Goal: Task Accomplishment & Management: Use online tool/utility

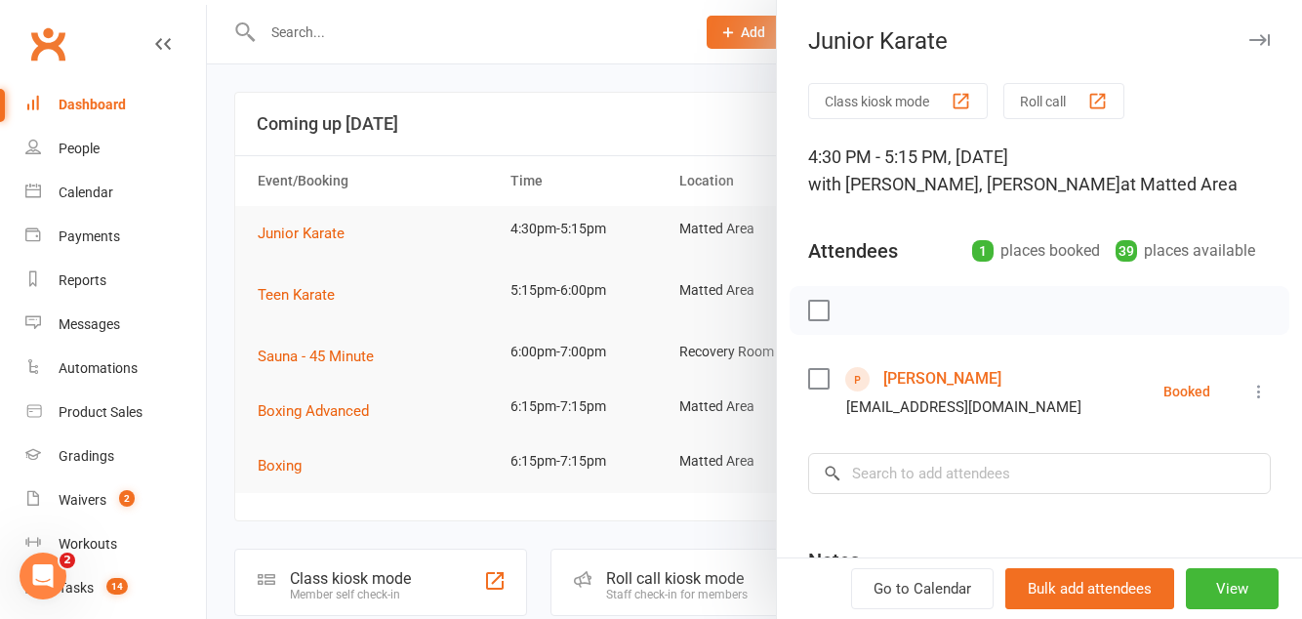
click at [1066, 103] on button "Roll call" at bounding box center [1064, 101] width 121 height 36
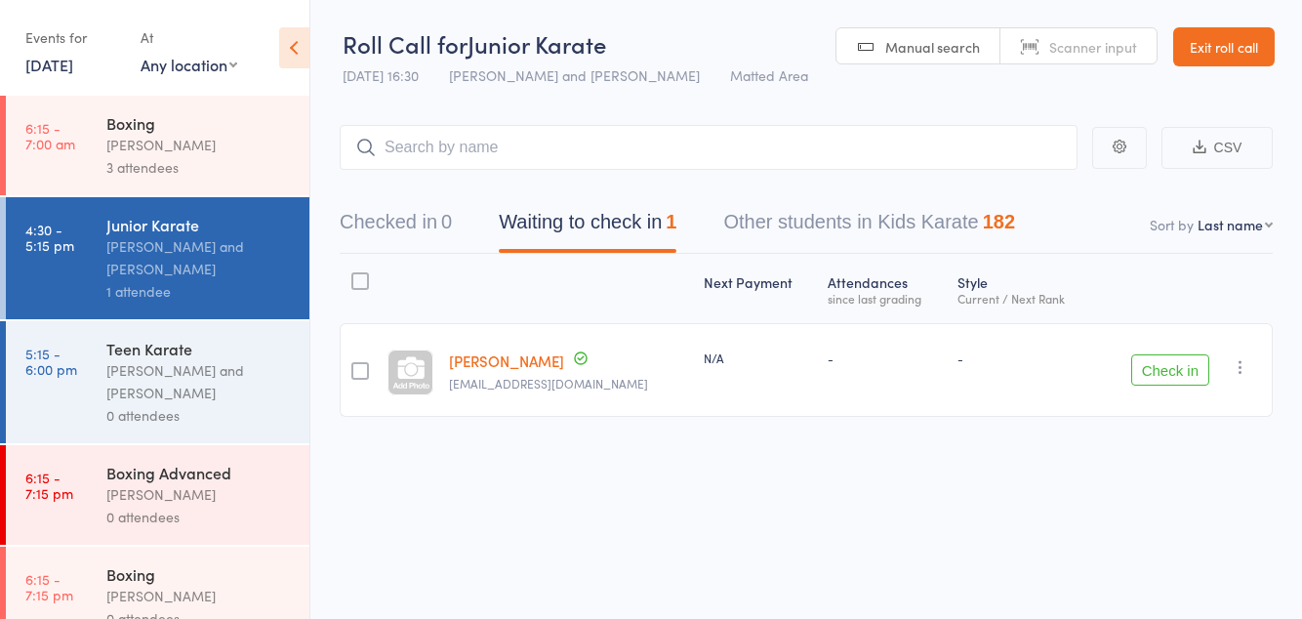
click at [1215, 54] on link "Exit roll call" at bounding box center [1225, 46] width 102 height 39
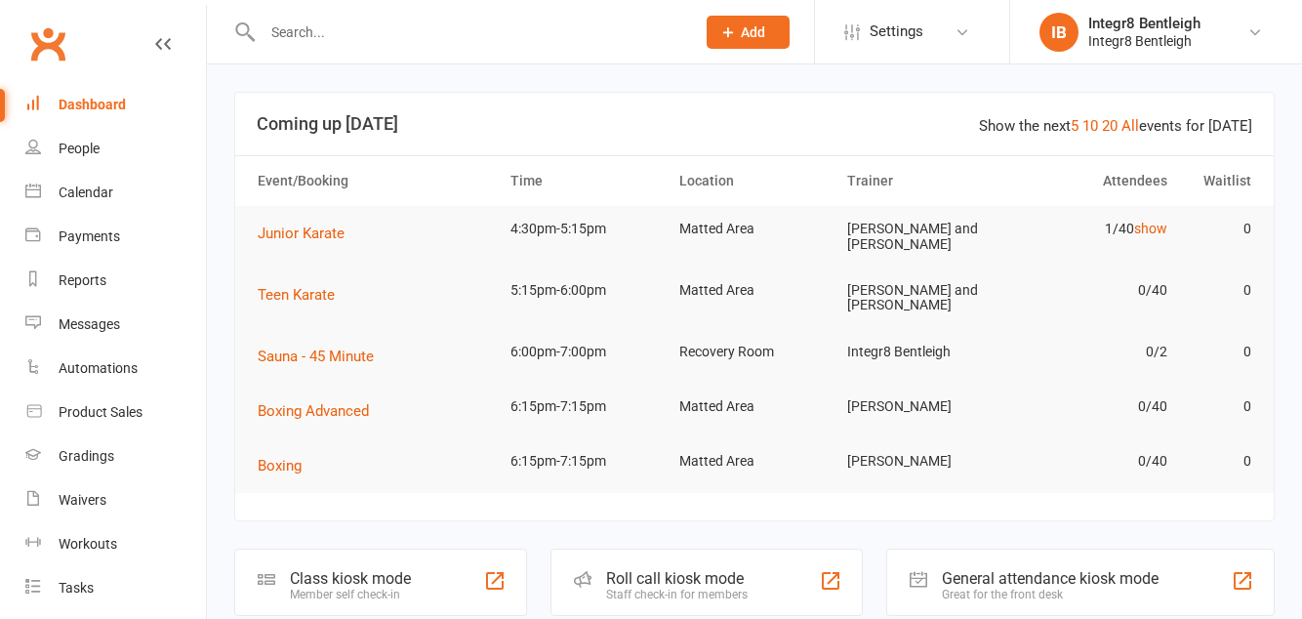
click at [396, 585] on div "Class kiosk mode" at bounding box center [350, 578] width 121 height 19
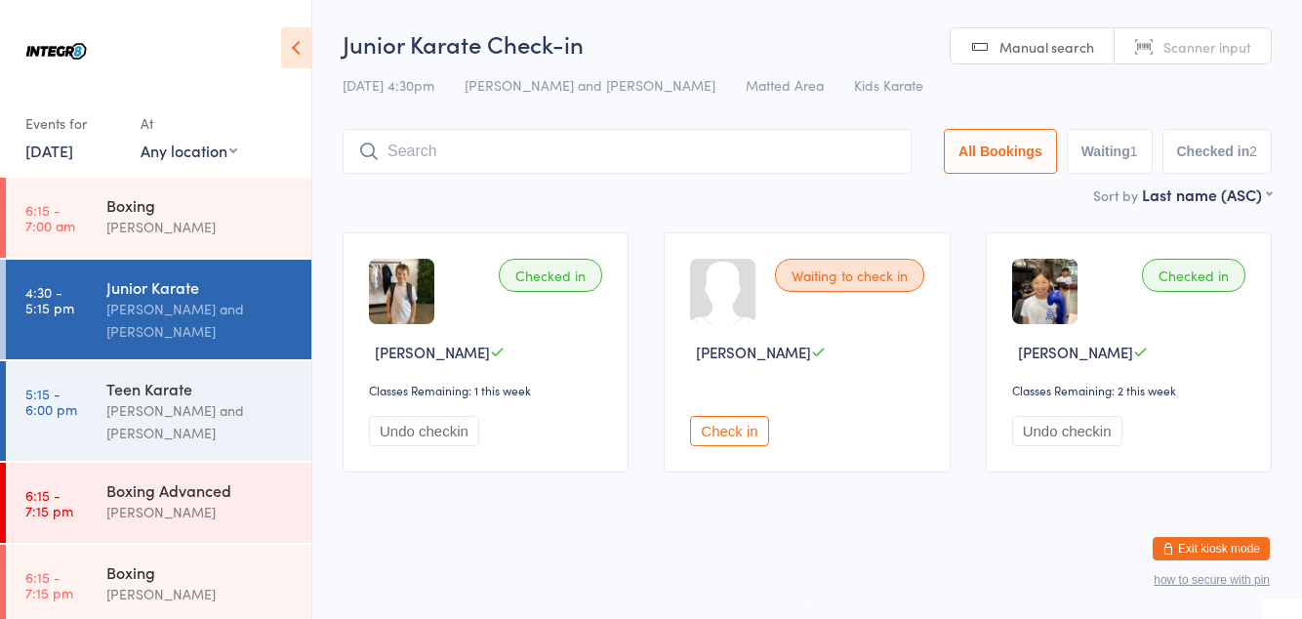
click at [832, 156] on input "search" at bounding box center [627, 151] width 569 height 45
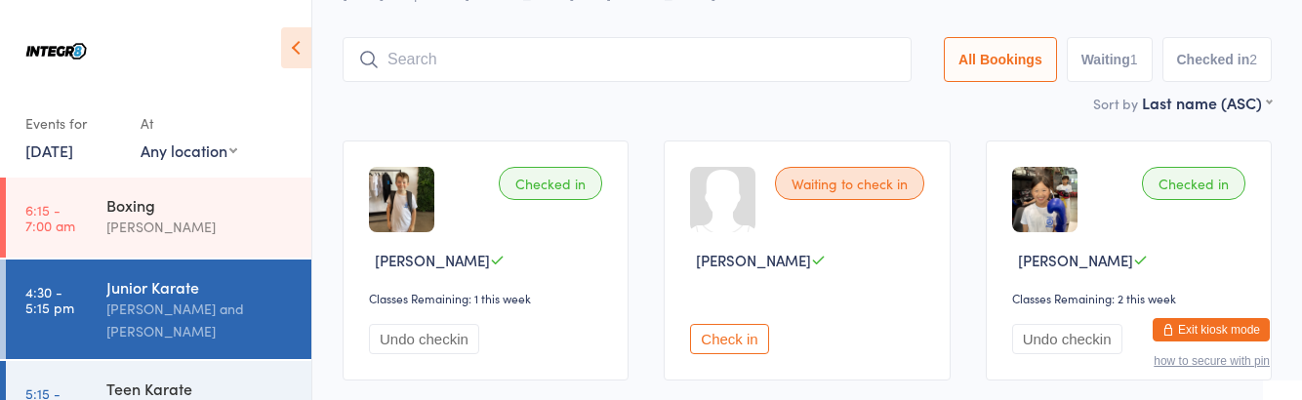
scroll to position [129, 0]
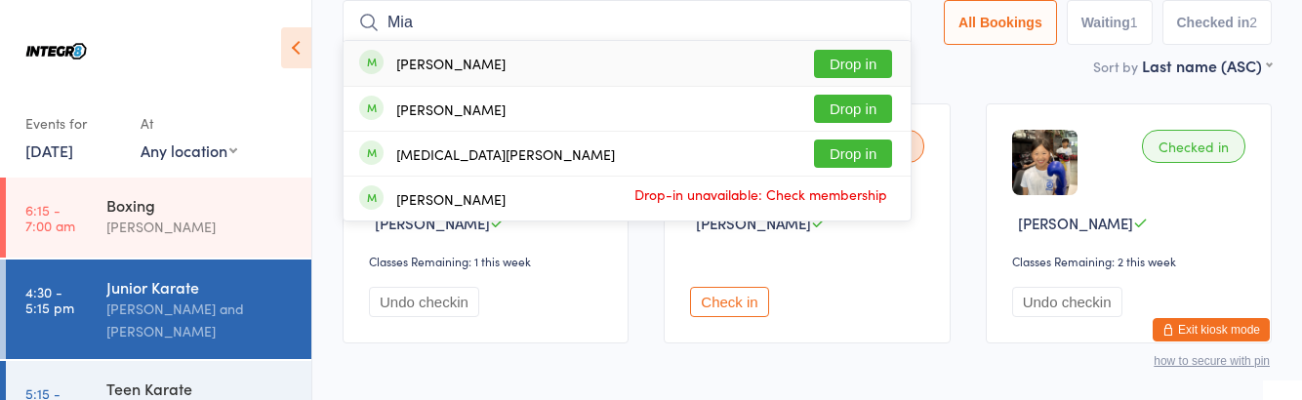
type input "Mia"
click at [852, 115] on button "Drop in" at bounding box center [853, 109] width 78 height 28
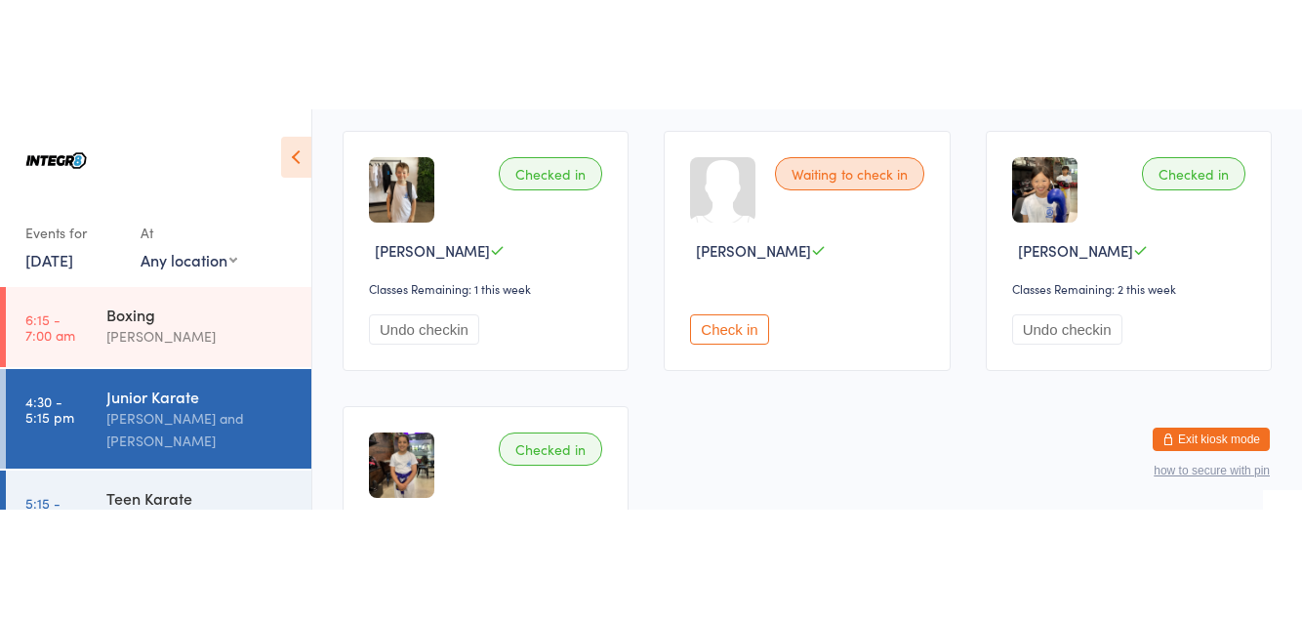
scroll to position [0, 0]
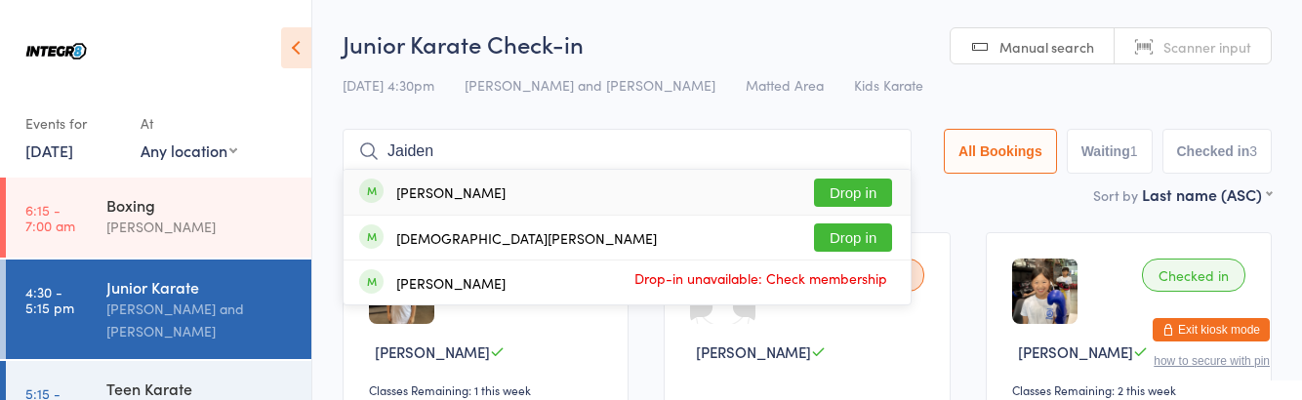
type input "Jaiden"
click at [863, 191] on button "Drop in" at bounding box center [853, 193] width 78 height 28
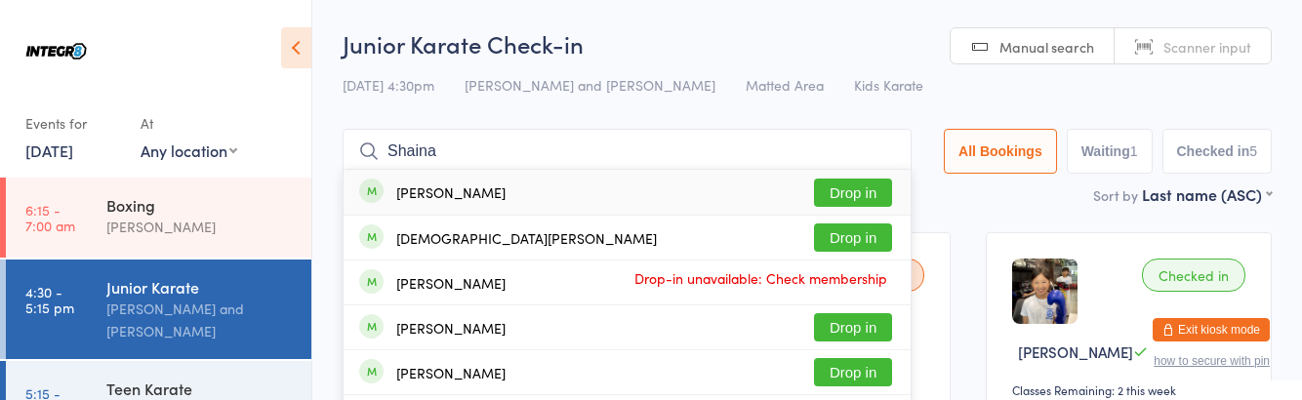
type input "Shaina"
click at [883, 195] on button "Drop in" at bounding box center [853, 193] width 78 height 28
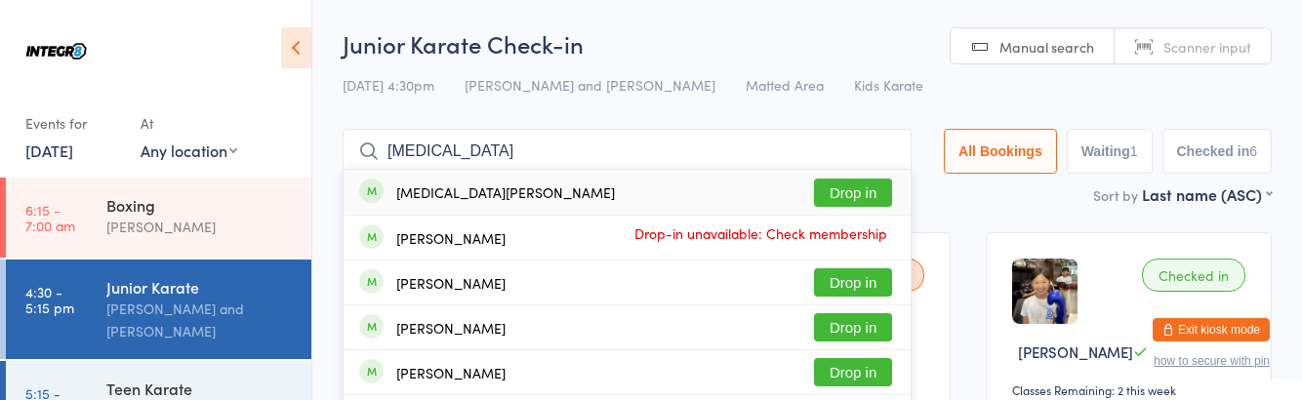
type input "Mili"
click at [871, 198] on button "Drop in" at bounding box center [853, 193] width 78 height 28
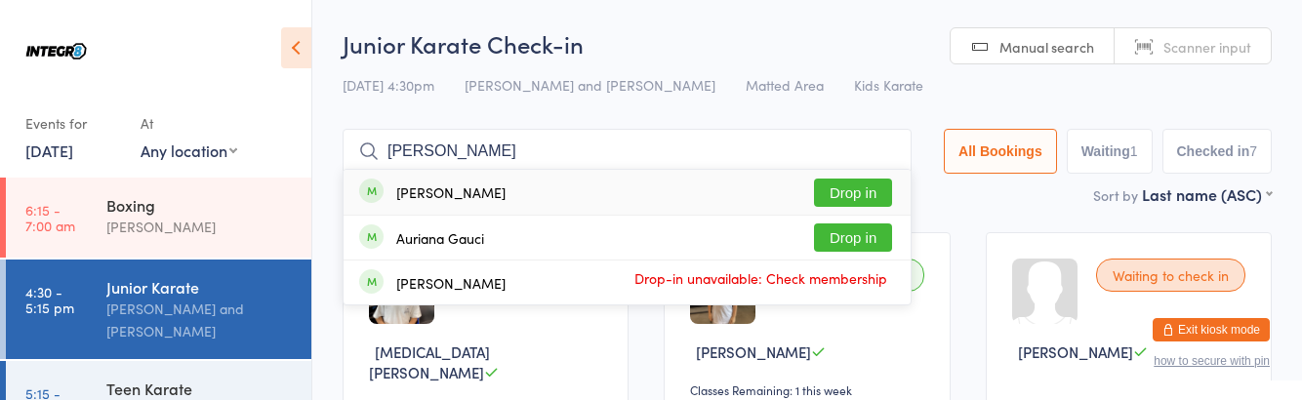
type input "Adrian"
click at [864, 191] on button "Drop in" at bounding box center [853, 193] width 78 height 28
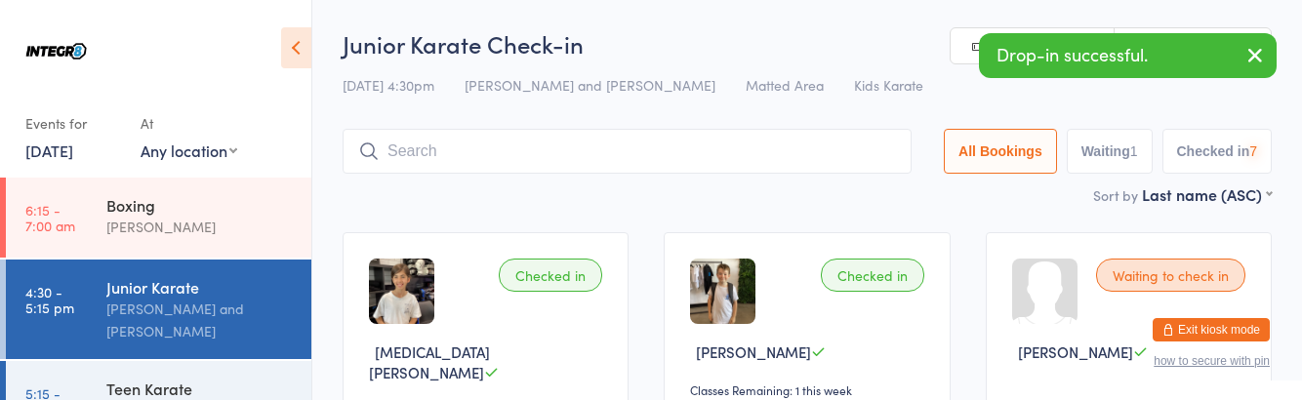
click at [830, 48] on h2 "Junior Karate Check-in" at bounding box center [807, 43] width 929 height 32
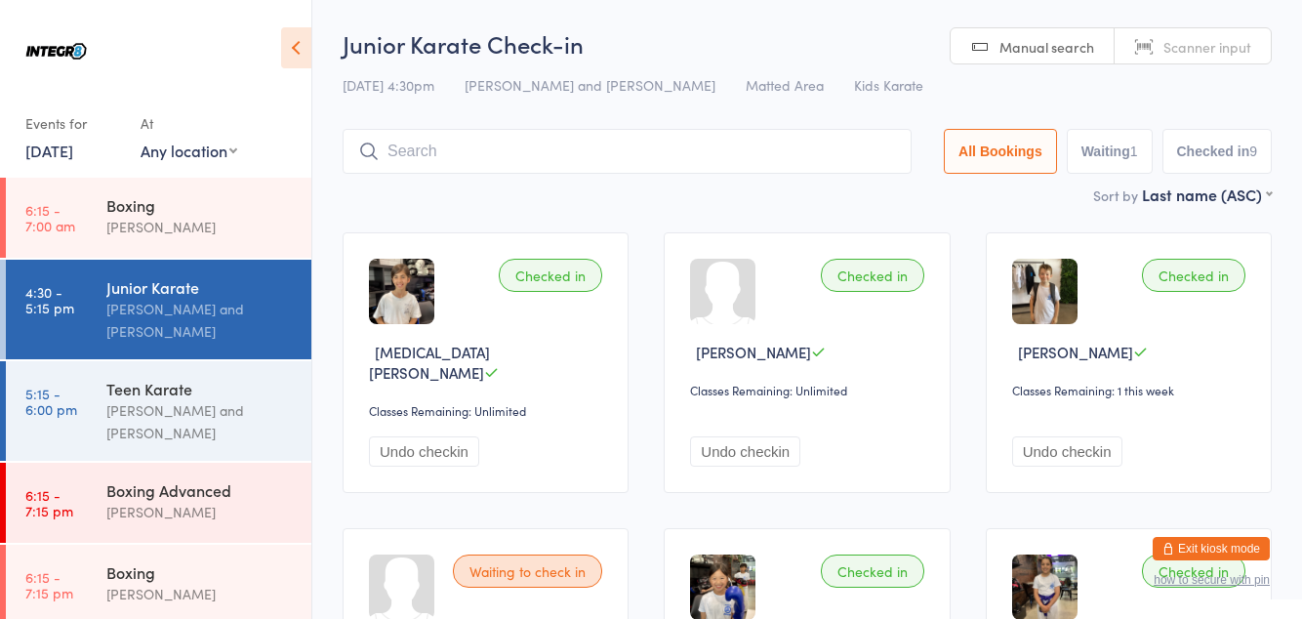
click at [414, 158] on input "search" at bounding box center [627, 151] width 569 height 45
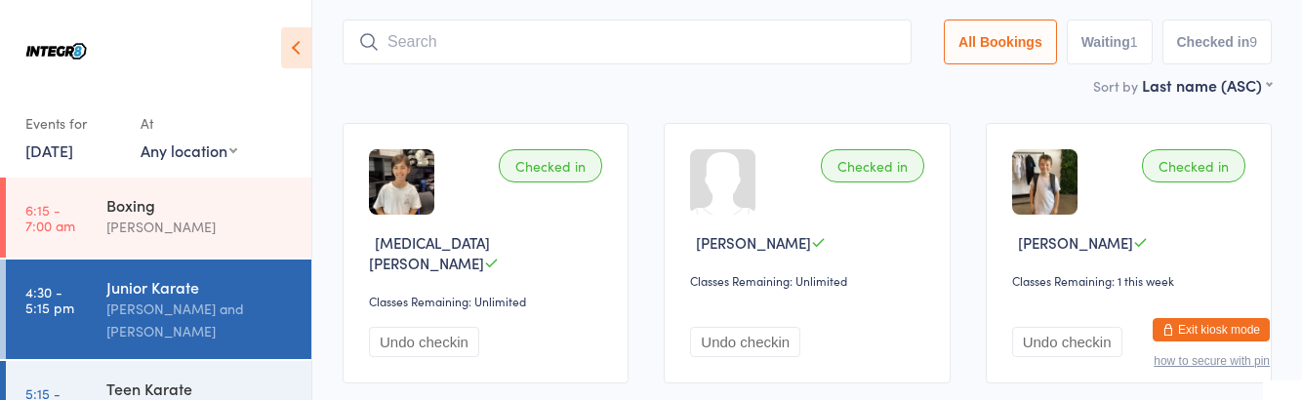
scroll to position [129, 0]
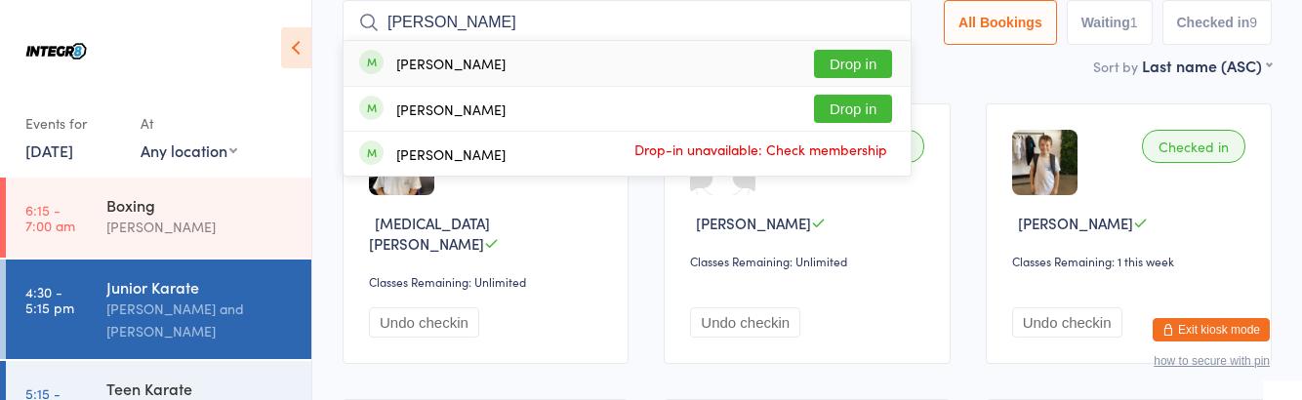
type input "[PERSON_NAME]"
click at [868, 67] on button "Drop in" at bounding box center [853, 64] width 78 height 28
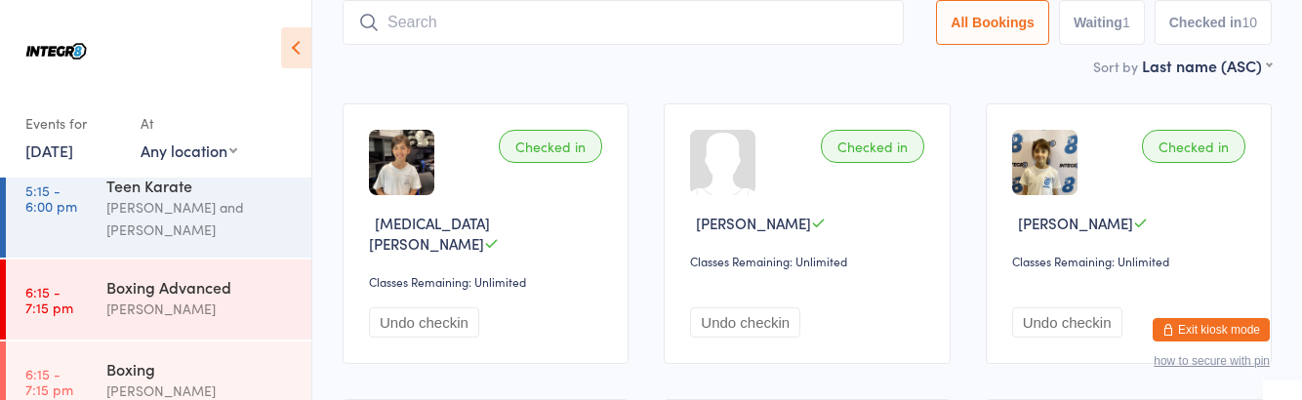
scroll to position [204, 0]
click at [197, 213] on div "[PERSON_NAME] and [PERSON_NAME]" at bounding box center [200, 217] width 188 height 45
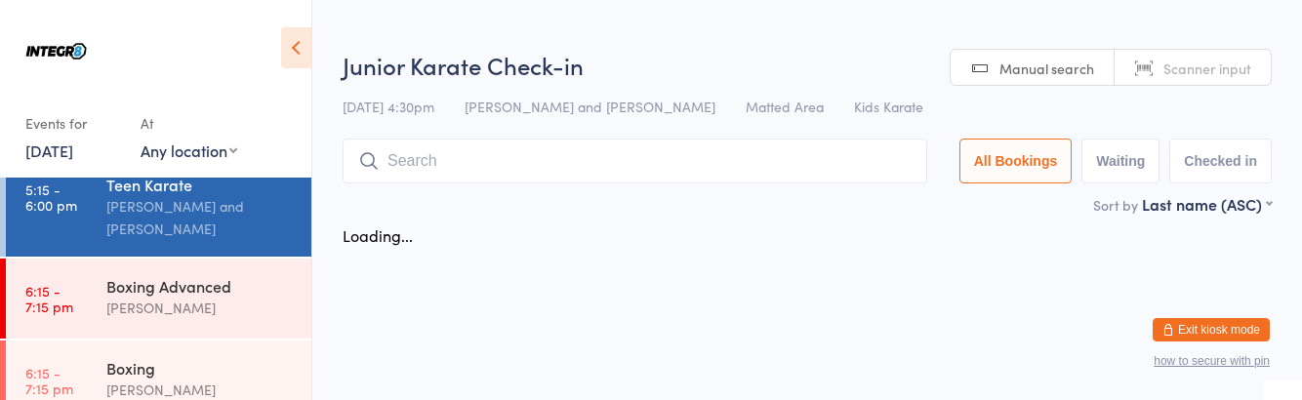
scroll to position [172, 0]
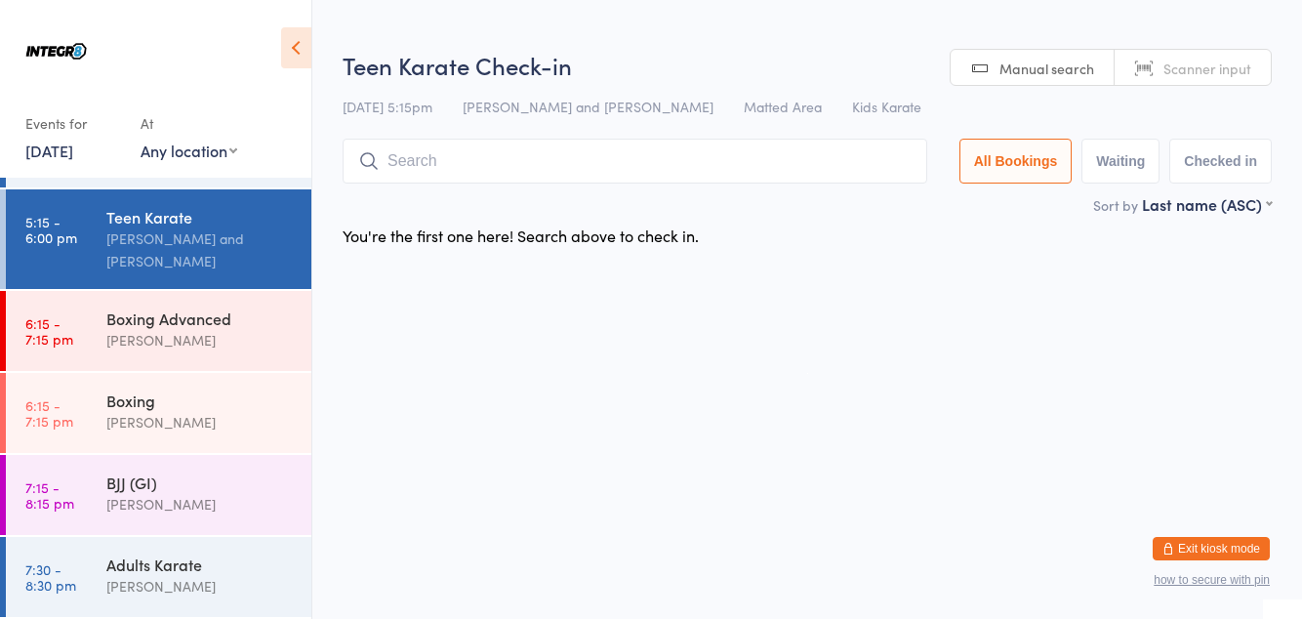
click at [547, 157] on input "search" at bounding box center [635, 161] width 585 height 45
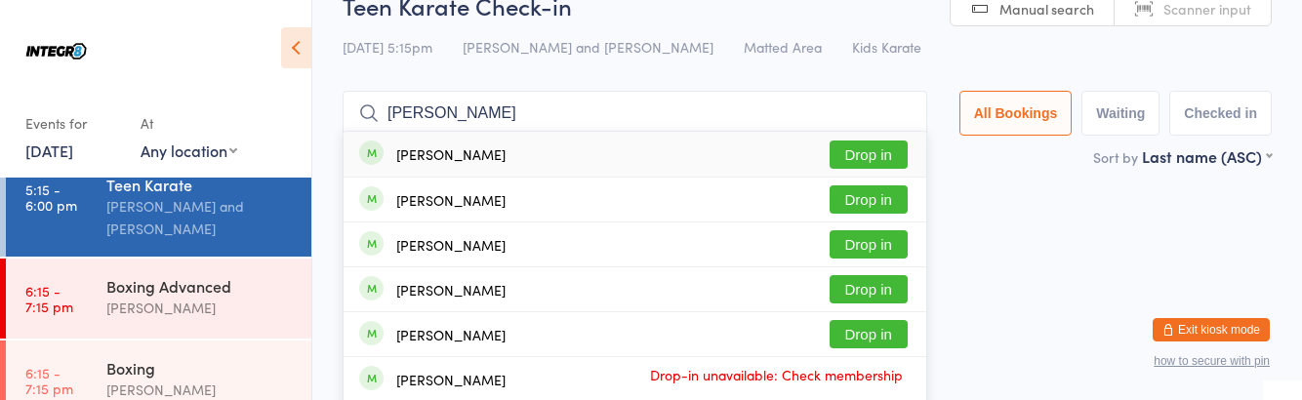
scroll to position [0, 0]
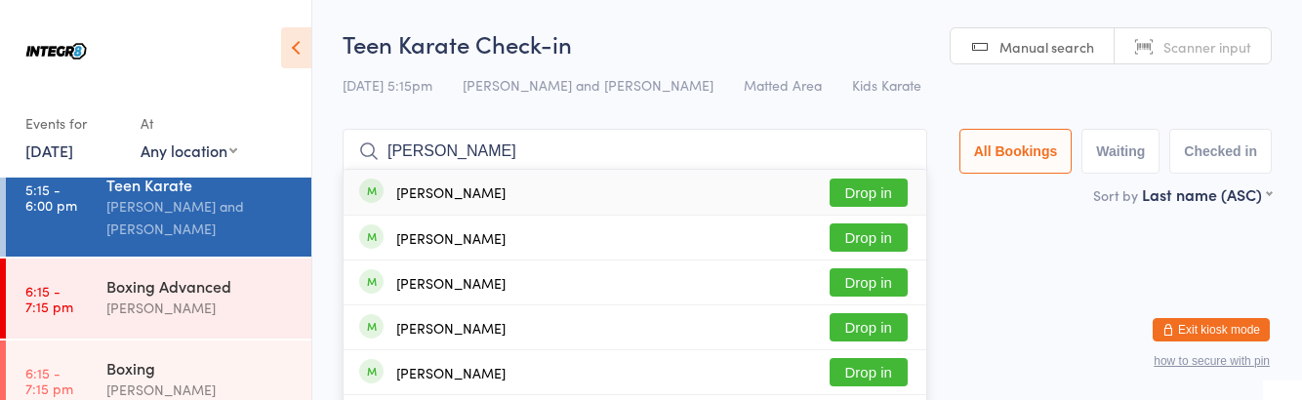
type input "[PERSON_NAME]"
click at [880, 195] on button "Drop in" at bounding box center [869, 193] width 78 height 28
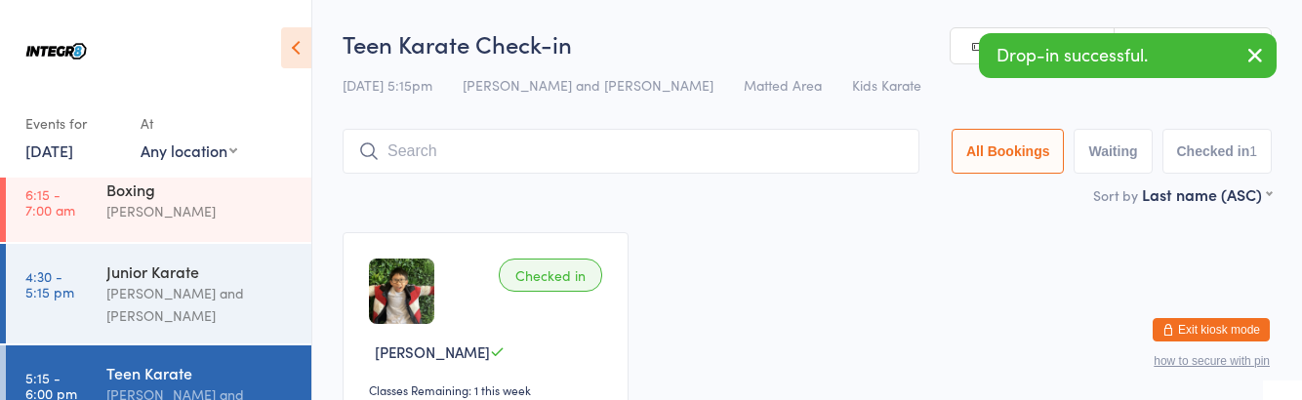
scroll to position [17, 0]
click at [150, 283] on div "[PERSON_NAME] and [PERSON_NAME]" at bounding box center [200, 303] width 188 height 45
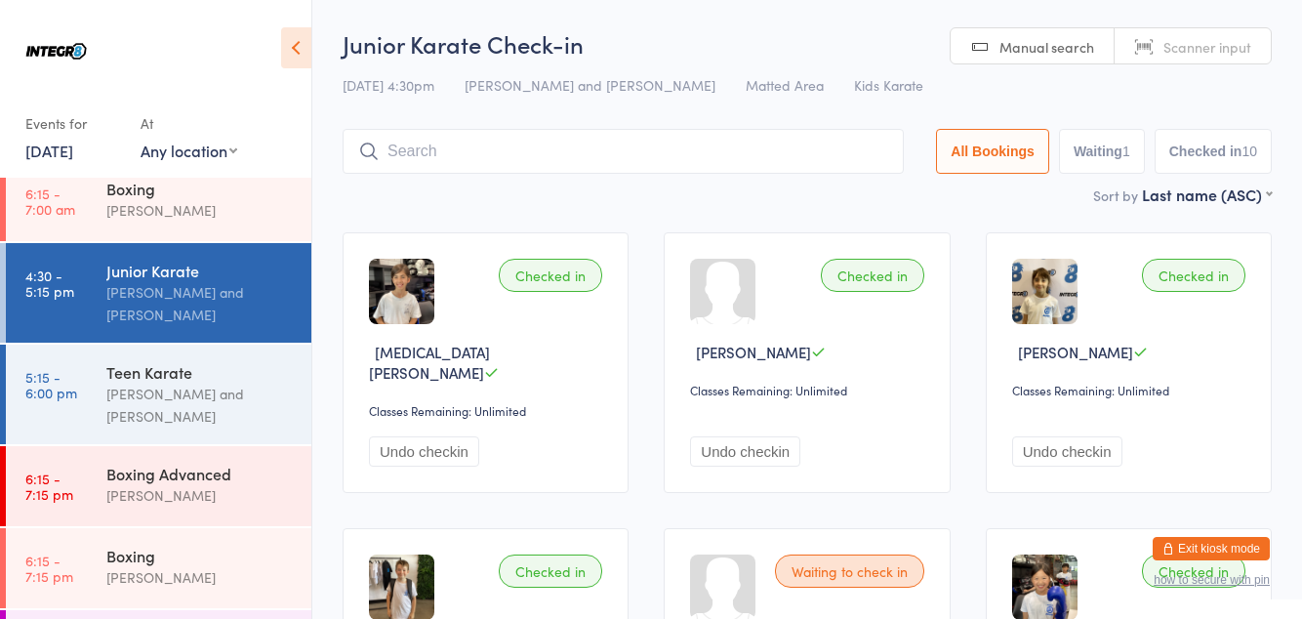
click at [668, 174] on input "search" at bounding box center [623, 151] width 561 height 45
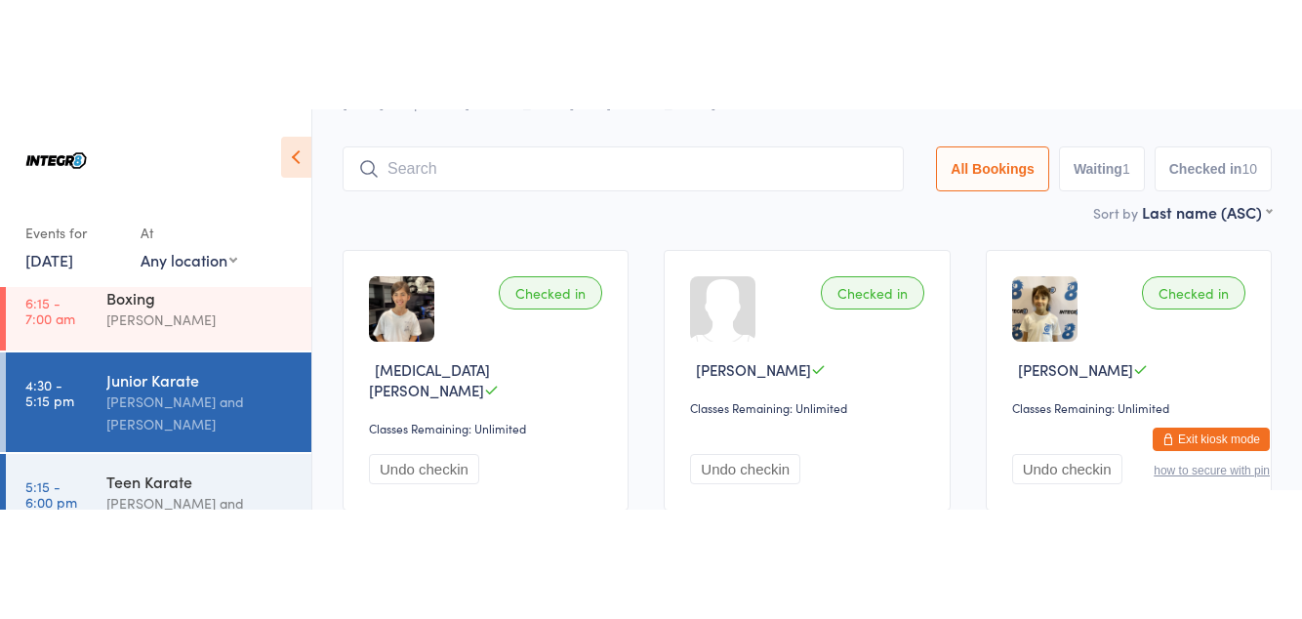
scroll to position [129, 0]
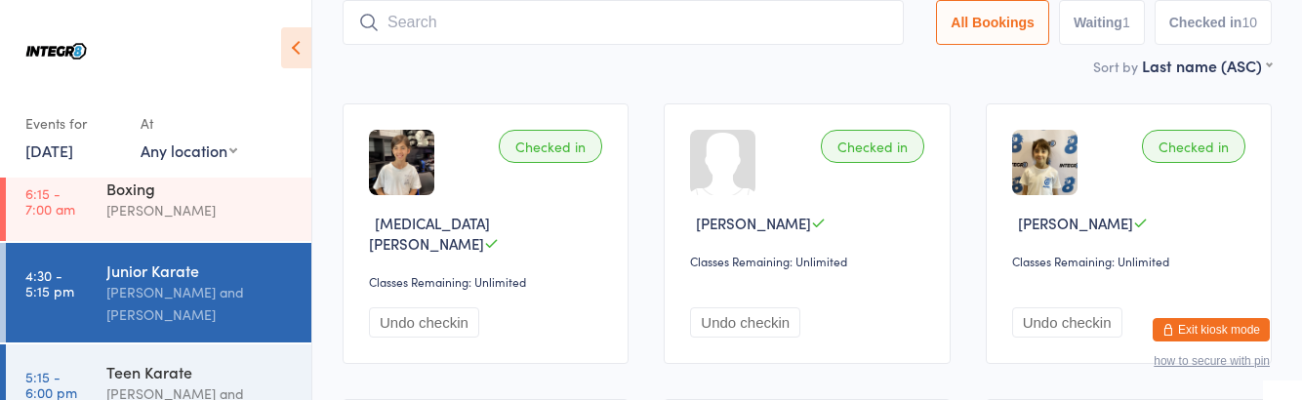
type input "E"
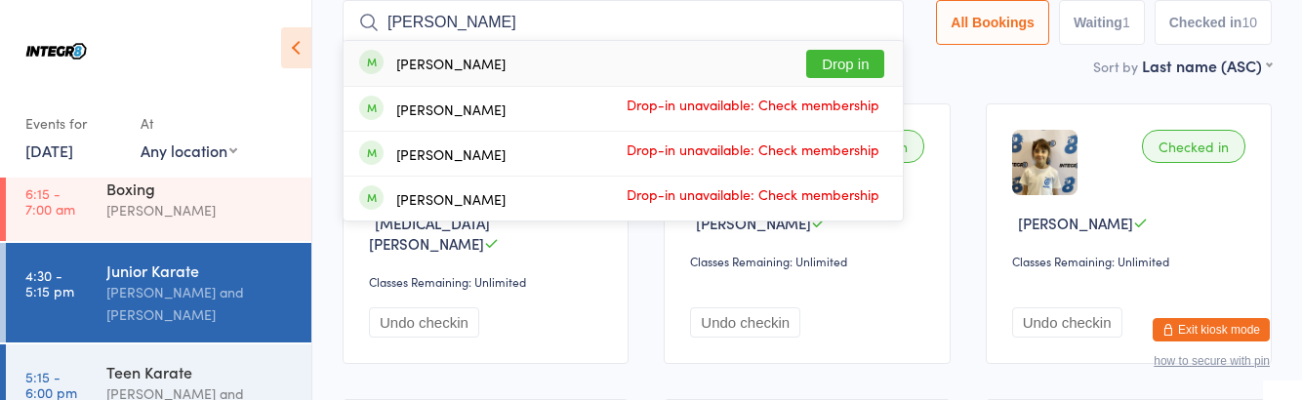
type input "[PERSON_NAME]"
click at [857, 63] on button "Drop in" at bounding box center [845, 64] width 78 height 28
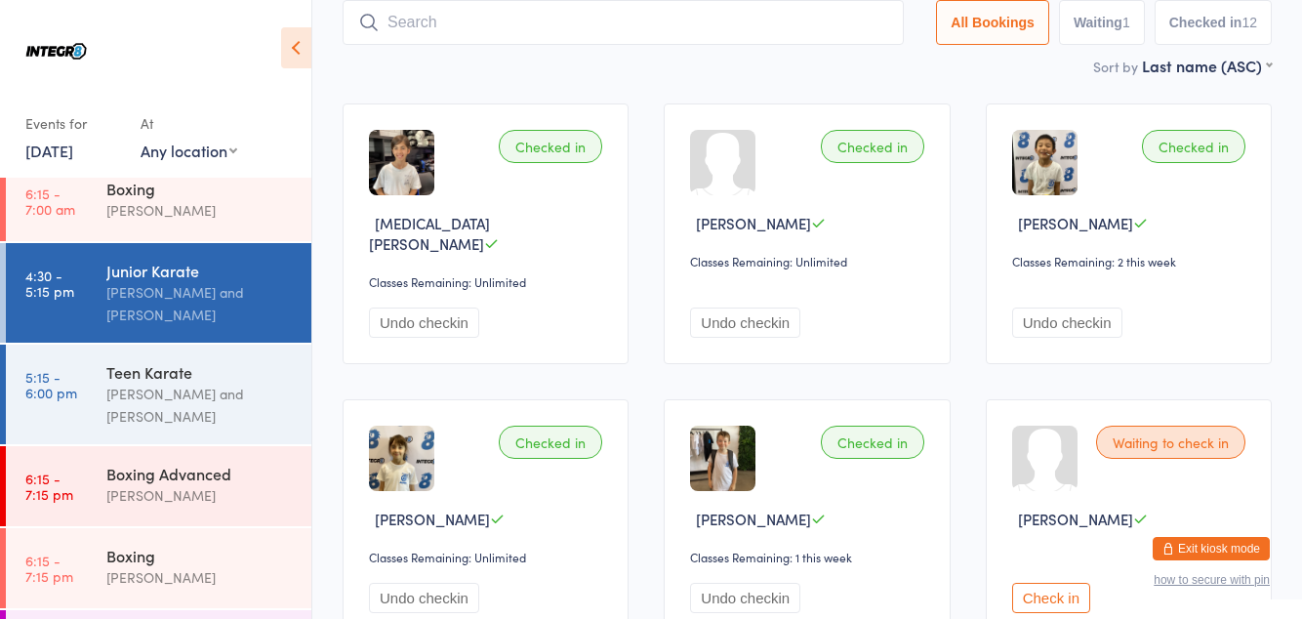
click at [236, 406] on div "[PERSON_NAME] and [PERSON_NAME]" at bounding box center [200, 405] width 188 height 45
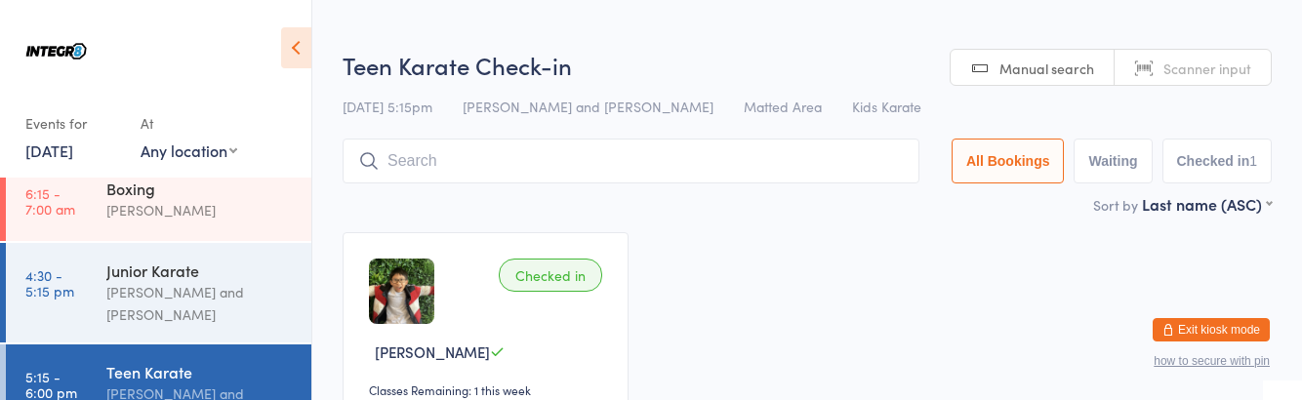
click at [917, 261] on div "Checked in [PERSON_NAME] Classes Remaining: 1 this week Undo checkin" at bounding box center [807, 352] width 965 height 275
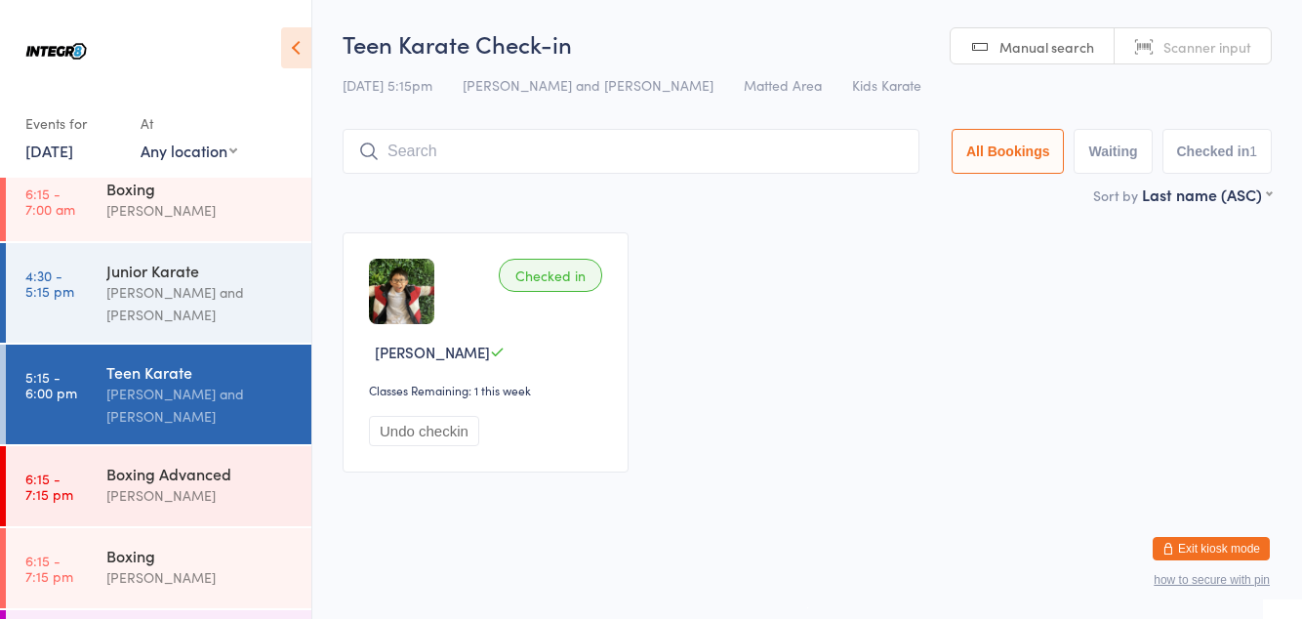
click at [552, 156] on input "search" at bounding box center [631, 151] width 577 height 45
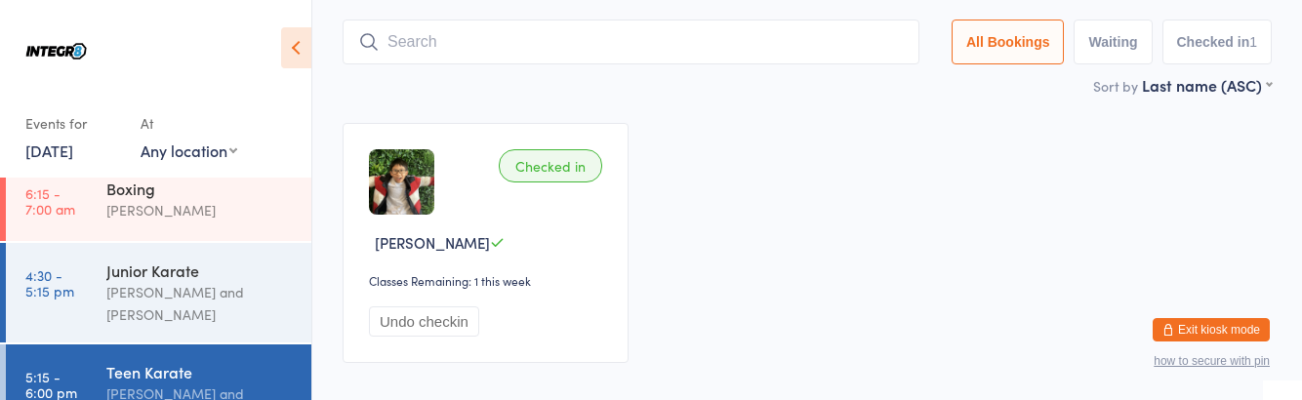
scroll to position [116, 0]
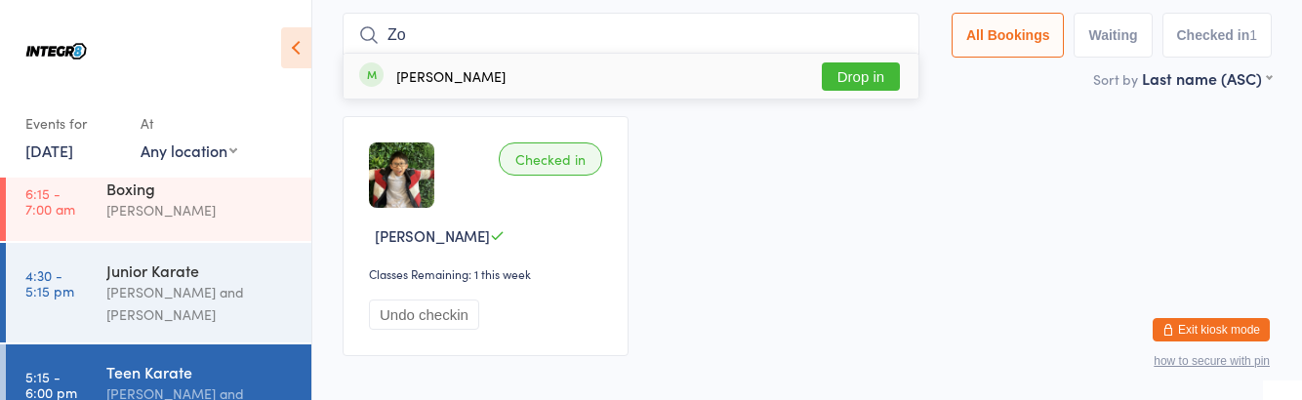
type input "Zo"
click at [886, 82] on button "Drop in" at bounding box center [861, 76] width 78 height 28
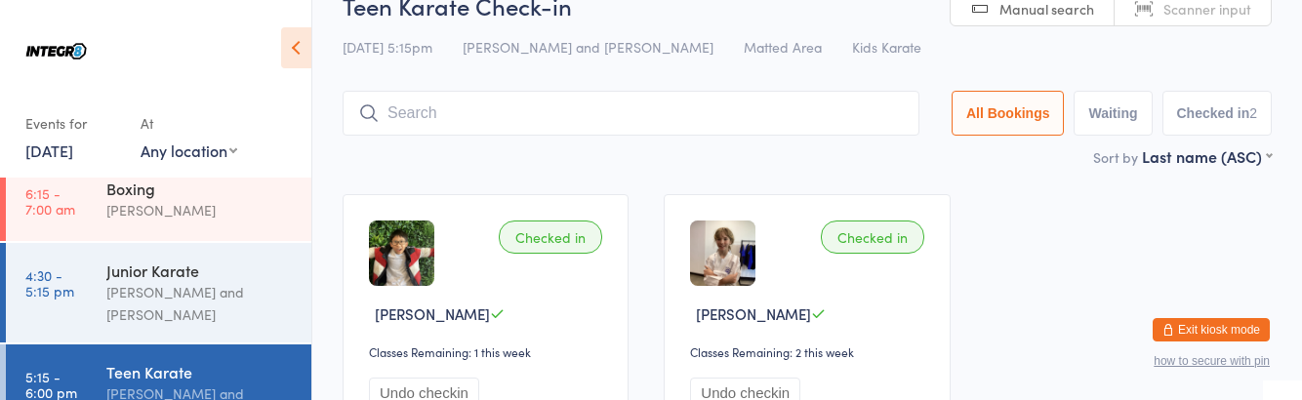
scroll to position [0, 0]
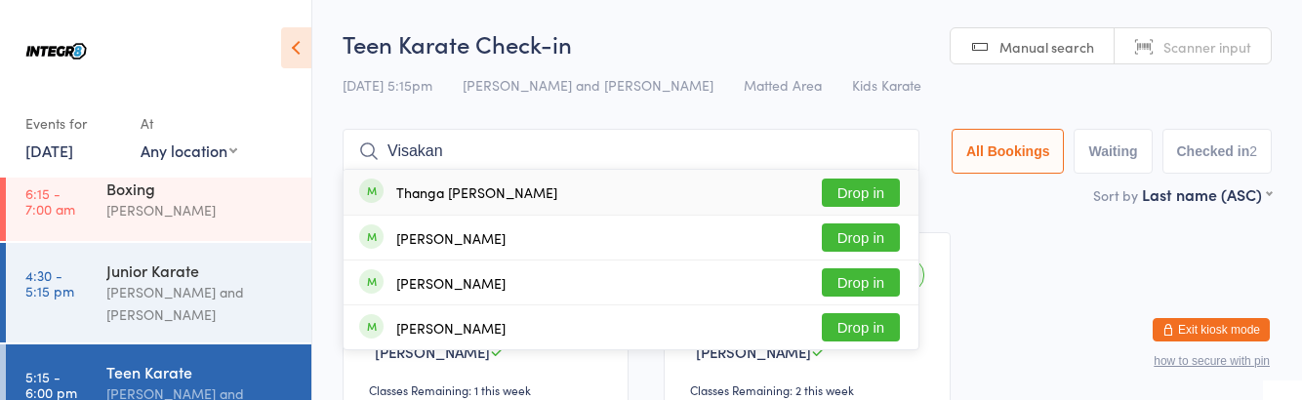
type input "Visakan"
click at [864, 186] on button "Drop in" at bounding box center [861, 193] width 78 height 28
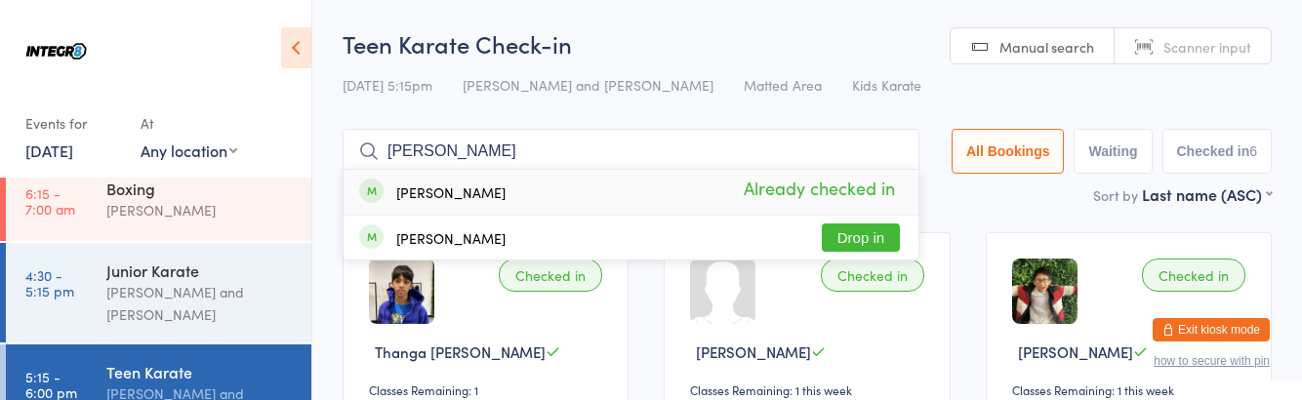
type input "[PERSON_NAME]"
click at [874, 245] on button "Drop in" at bounding box center [861, 238] width 78 height 28
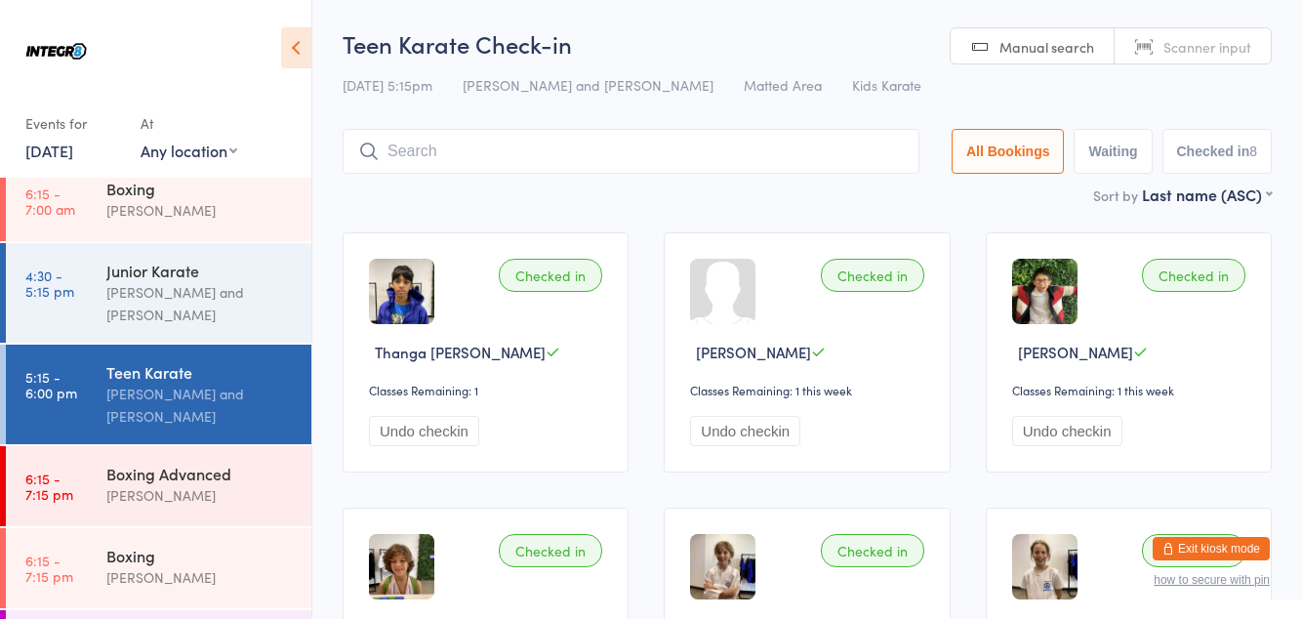
click at [647, 143] on input "search" at bounding box center [631, 151] width 577 height 45
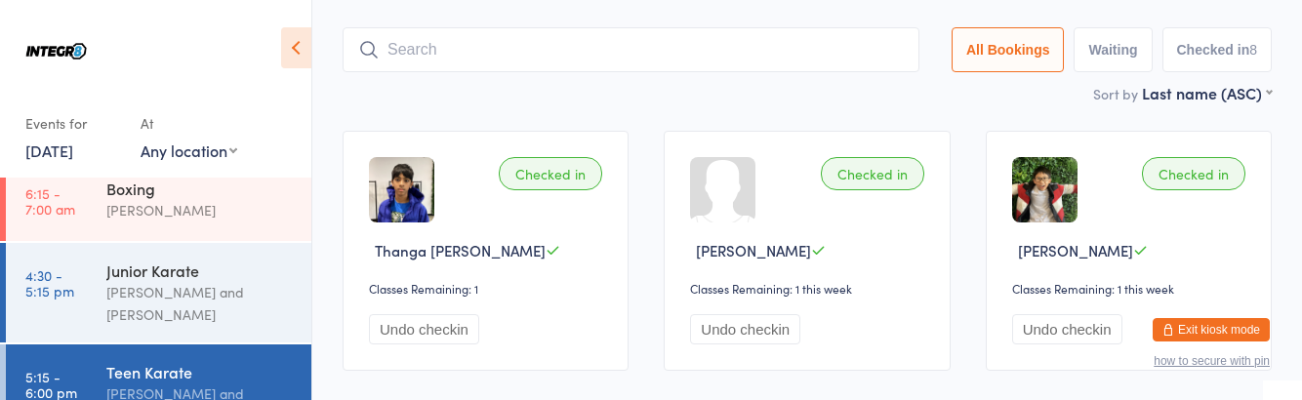
scroll to position [129, 0]
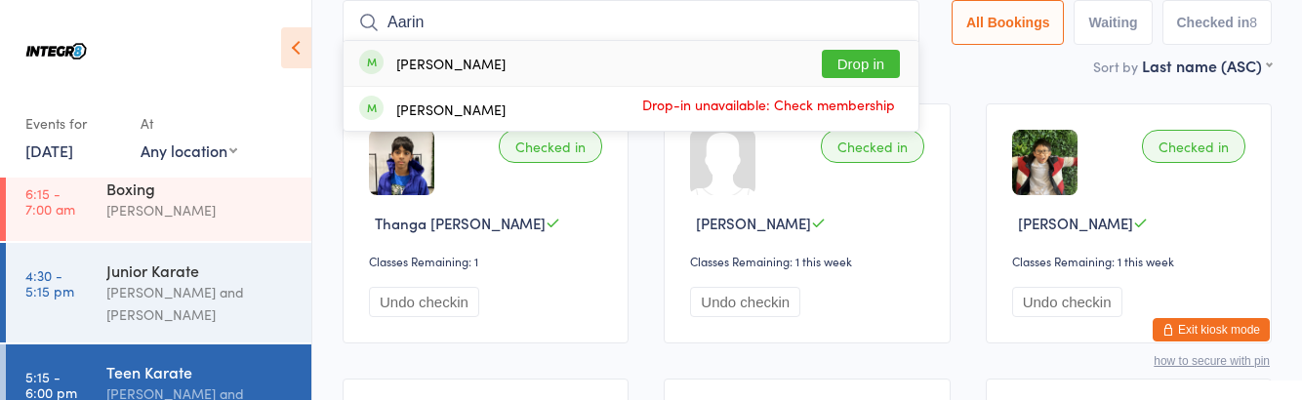
type input "Aarin"
click at [881, 62] on button "Drop in" at bounding box center [861, 64] width 78 height 28
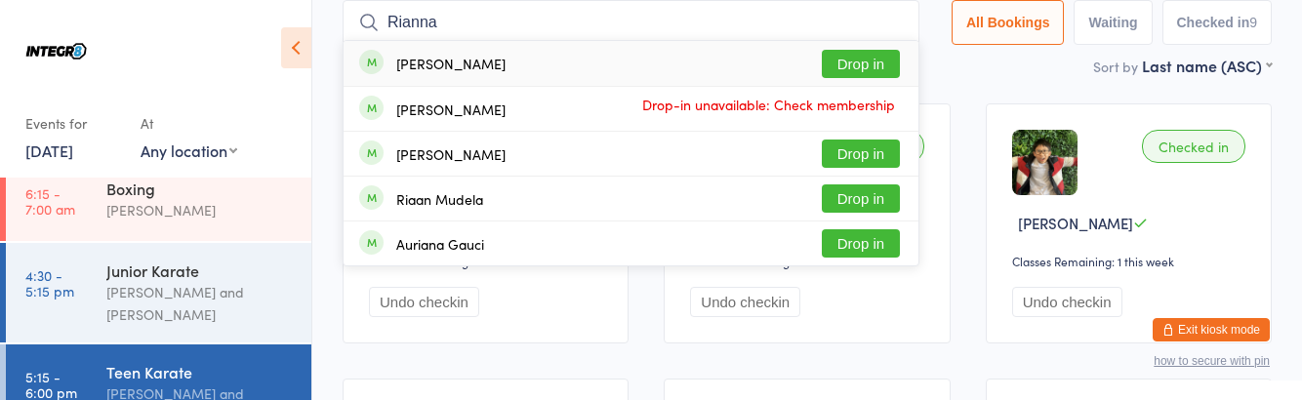
type input "Rianna"
click at [896, 62] on button "Drop in" at bounding box center [861, 64] width 78 height 28
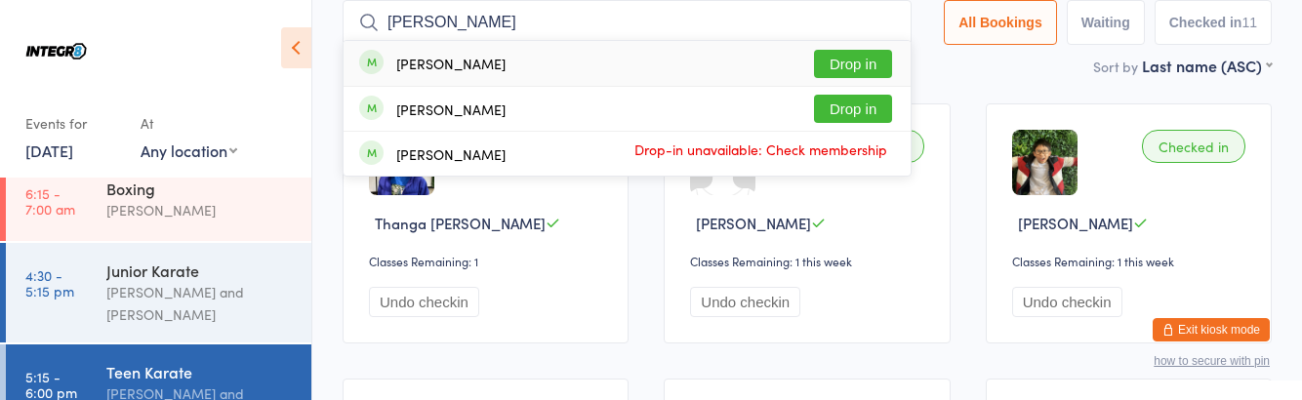
type input "[PERSON_NAME]"
click at [879, 62] on button "Drop in" at bounding box center [853, 64] width 78 height 28
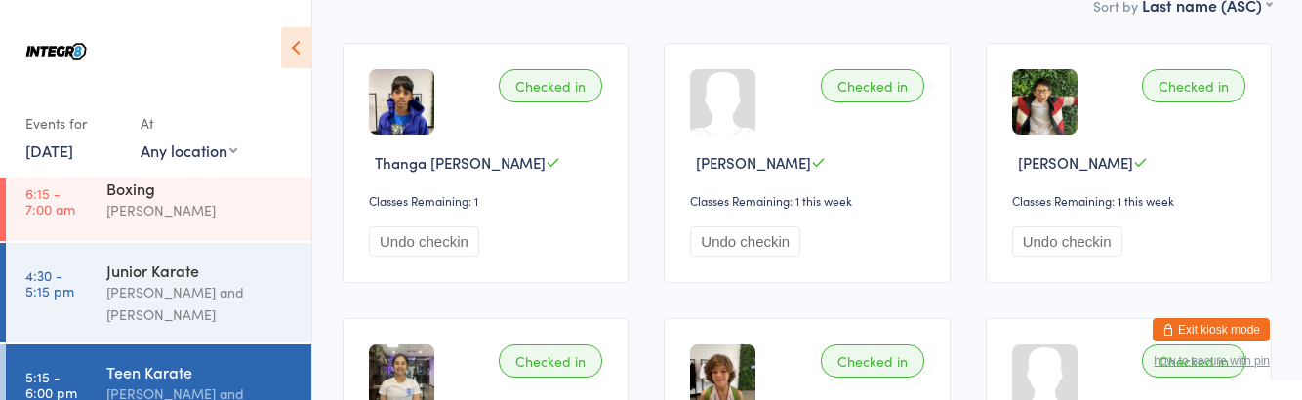
scroll to position [188, 0]
click at [146, 289] on div "[PERSON_NAME] and [PERSON_NAME]" at bounding box center [200, 303] width 188 height 45
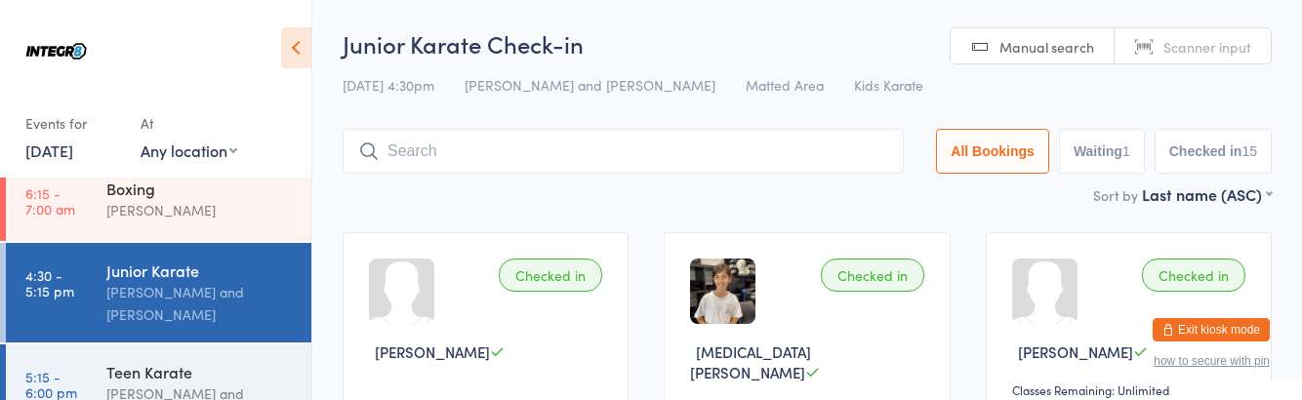
click at [242, 375] on div "Teen Karate" at bounding box center [200, 371] width 188 height 21
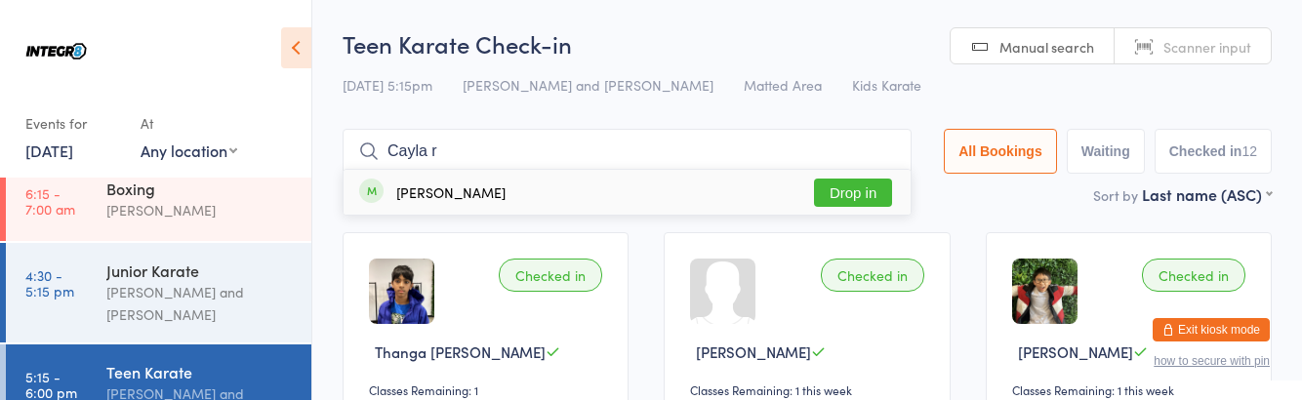
type input "Cayla r"
click at [507, 190] on div "[PERSON_NAME] Drop in" at bounding box center [627, 192] width 567 height 45
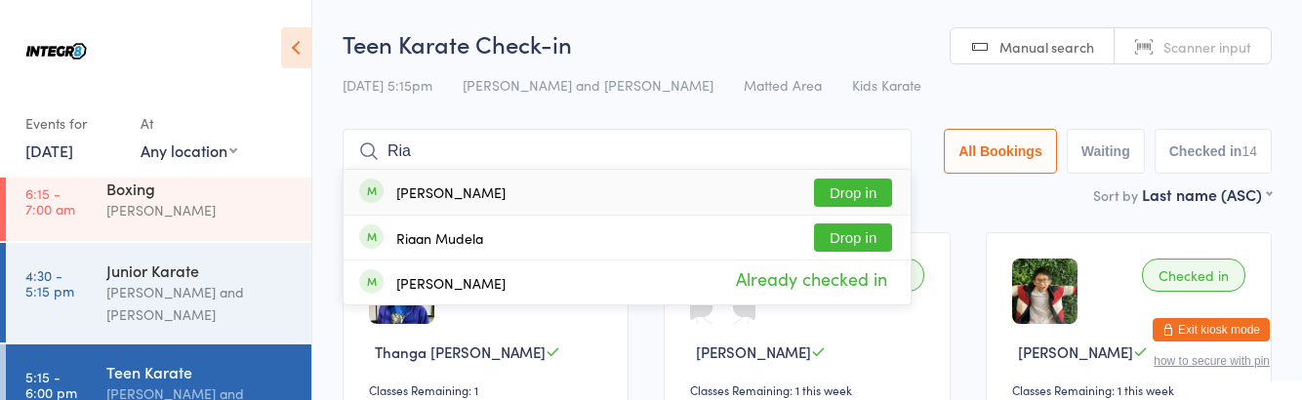
type input "Ria"
click at [886, 196] on button "Drop in" at bounding box center [853, 193] width 78 height 28
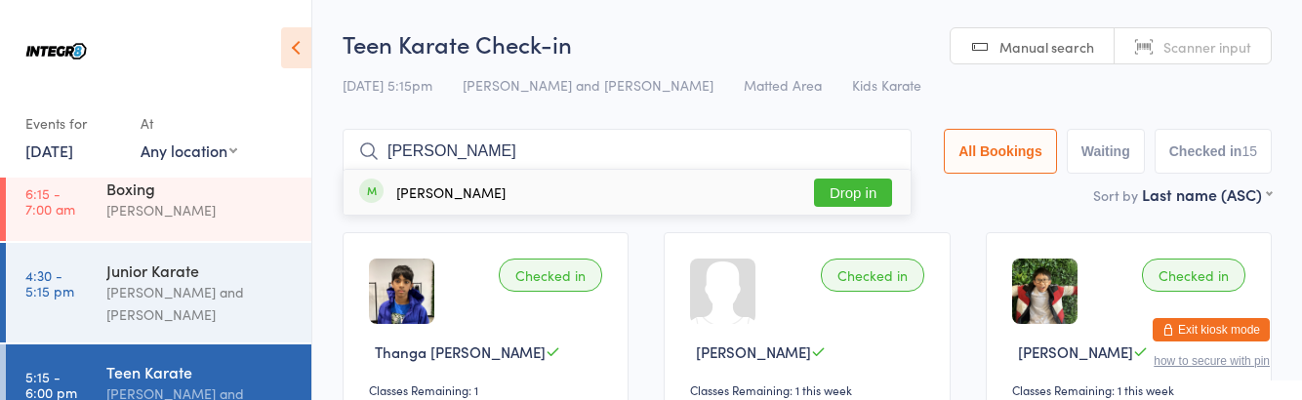
type input "[PERSON_NAME]"
click at [848, 187] on button "Drop in" at bounding box center [853, 193] width 78 height 28
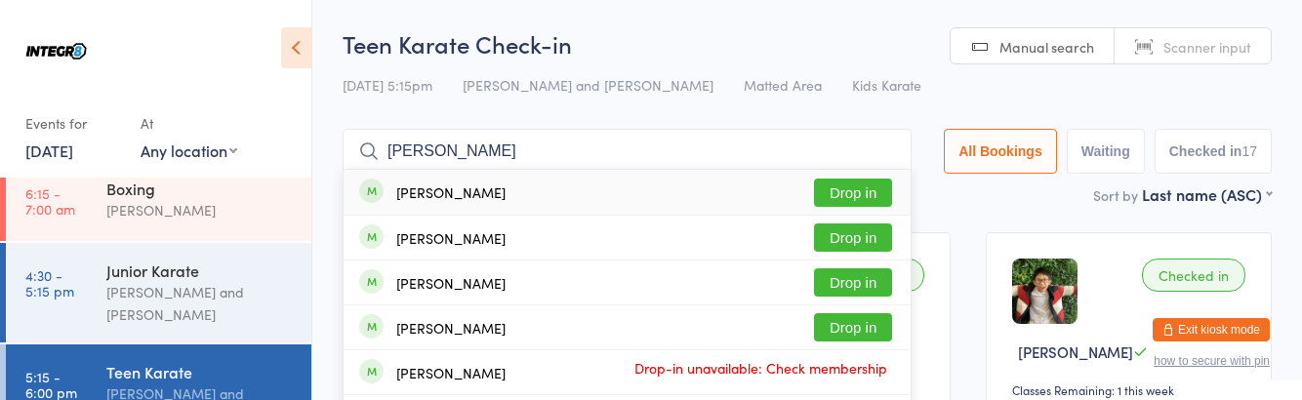
type input "[PERSON_NAME]"
click at [883, 287] on button "Drop in" at bounding box center [853, 282] width 78 height 28
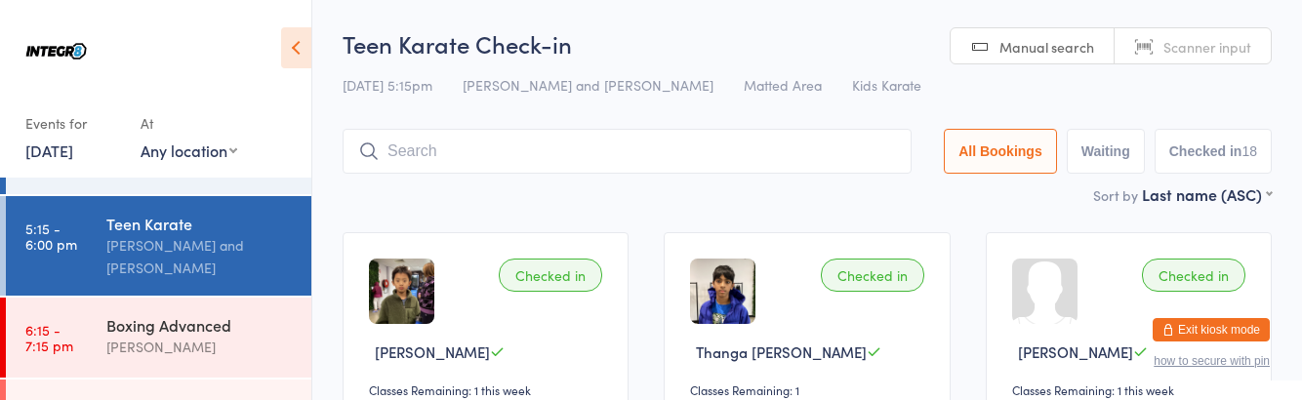
click at [209, 405] on div "Boxing" at bounding box center [200, 406] width 188 height 21
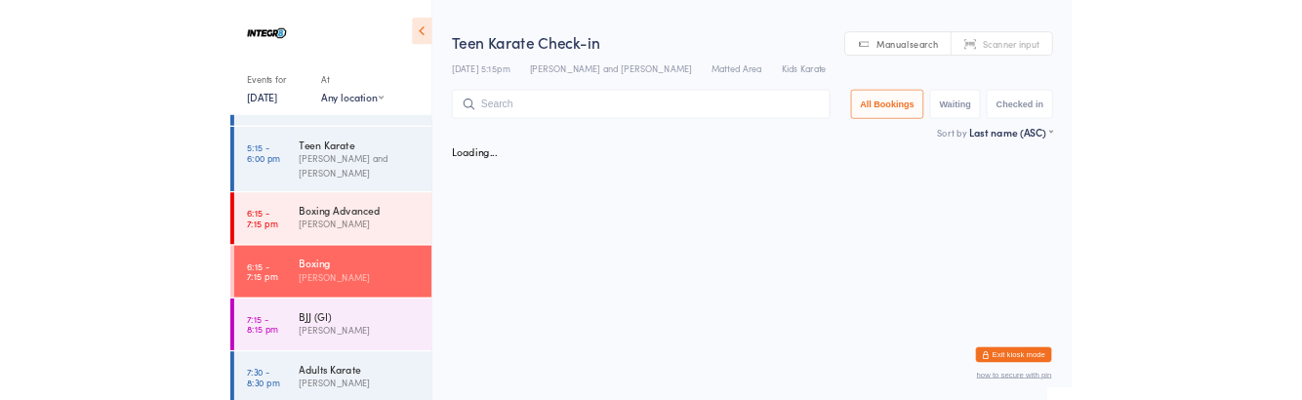
scroll to position [165, 0]
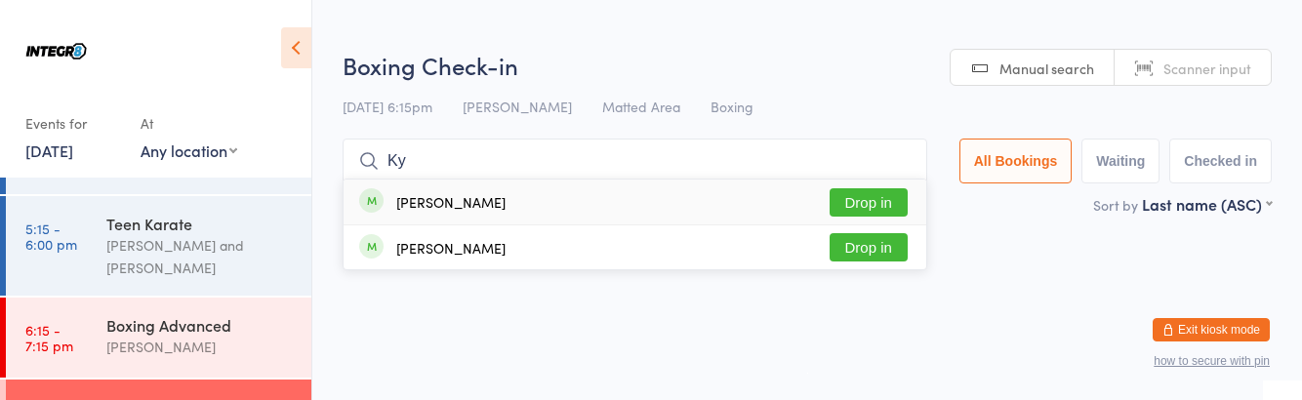
type input "Ky"
click at [603, 198] on div "[PERSON_NAME] Drop in" at bounding box center [635, 202] width 583 height 45
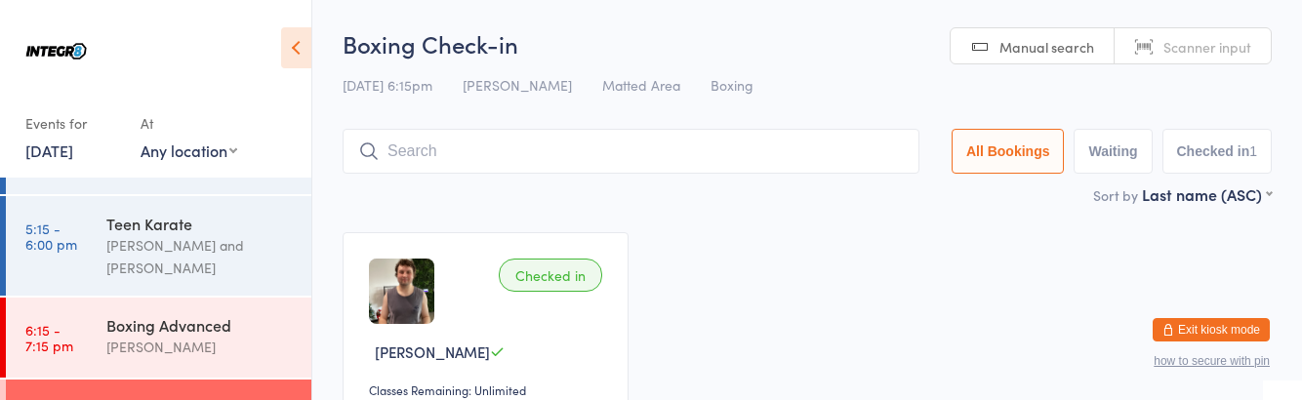
click at [103, 342] on link "6:15 - 7:15 pm Boxing Advanced [PERSON_NAME]" at bounding box center [159, 338] width 306 height 80
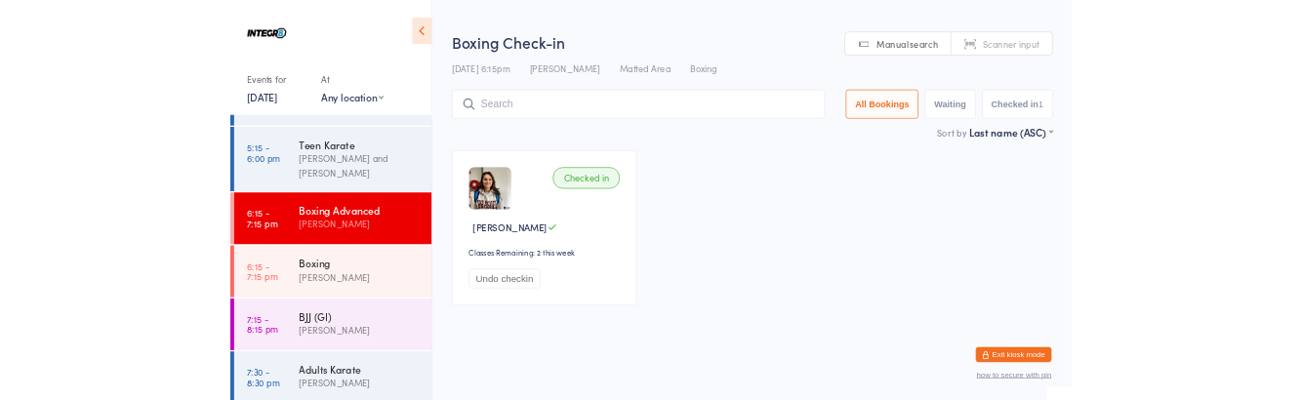
scroll to position [165, 0]
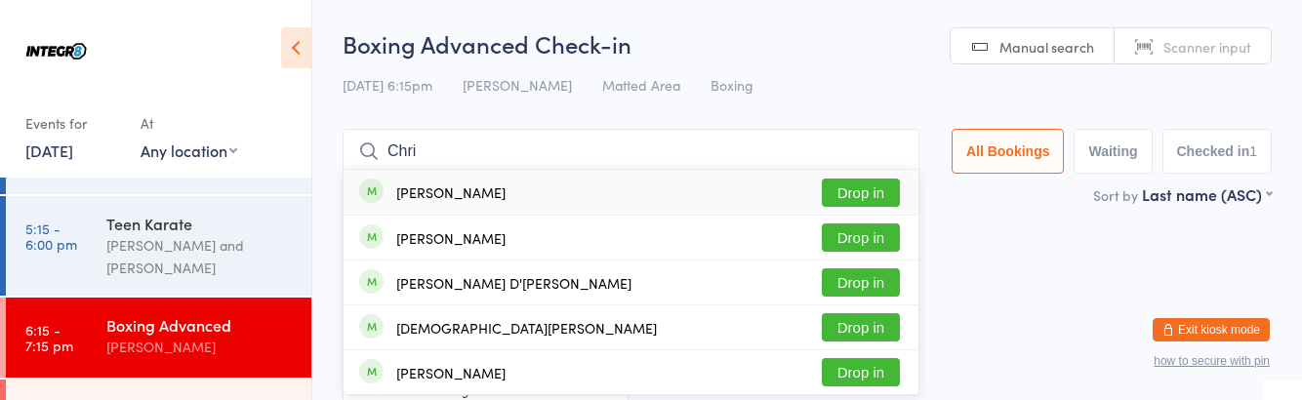
type input "Chri"
click at [863, 189] on button "Drop in" at bounding box center [861, 193] width 78 height 28
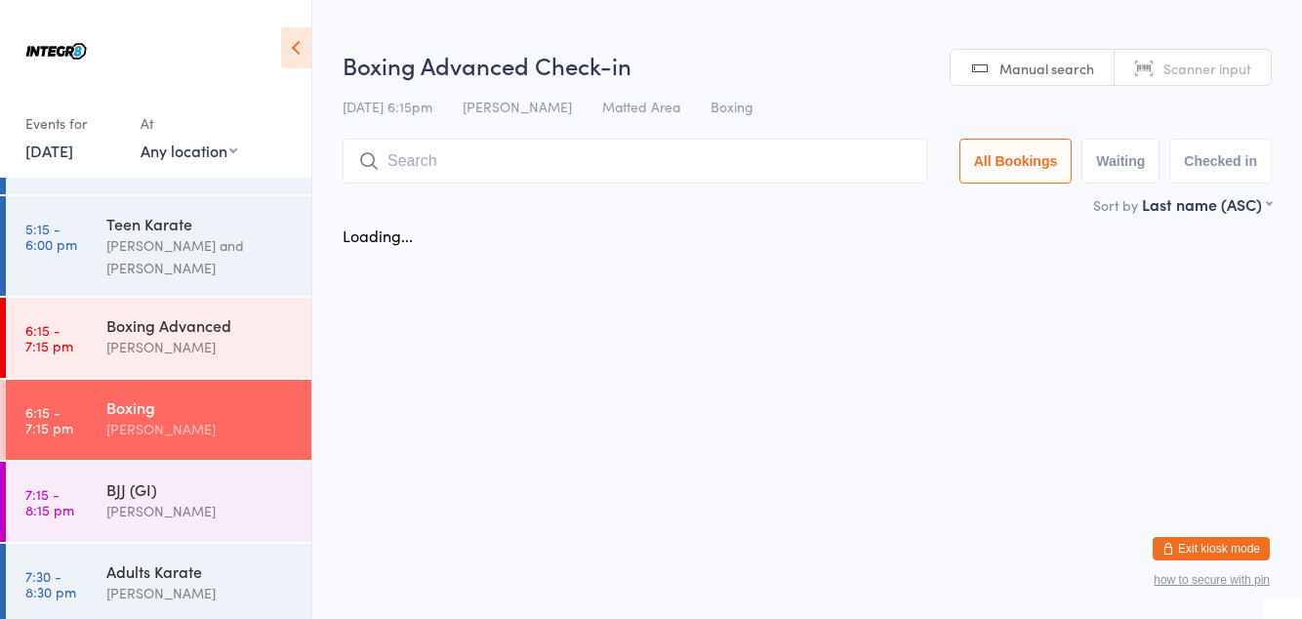
scroll to position [165, 0]
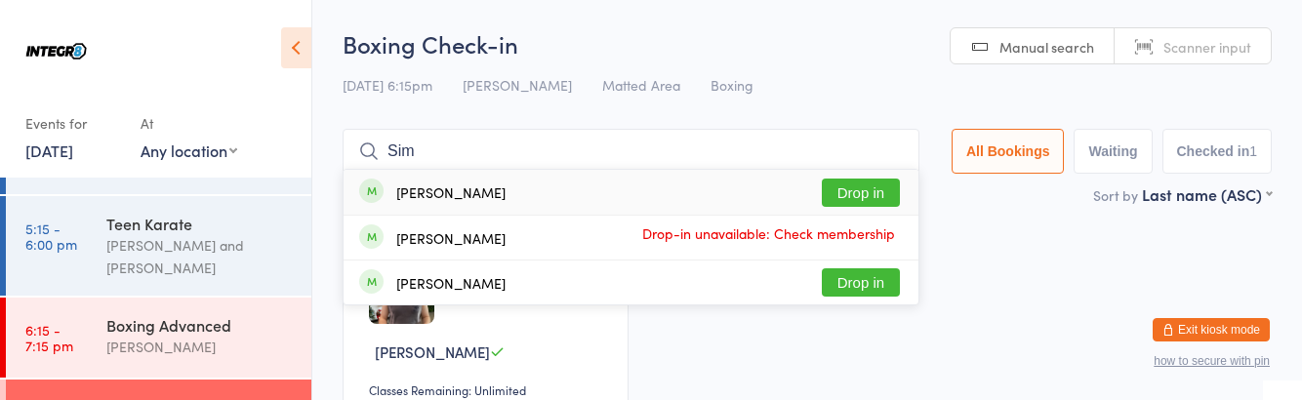
type input "Sim"
click at [862, 190] on button "Drop in" at bounding box center [861, 193] width 78 height 28
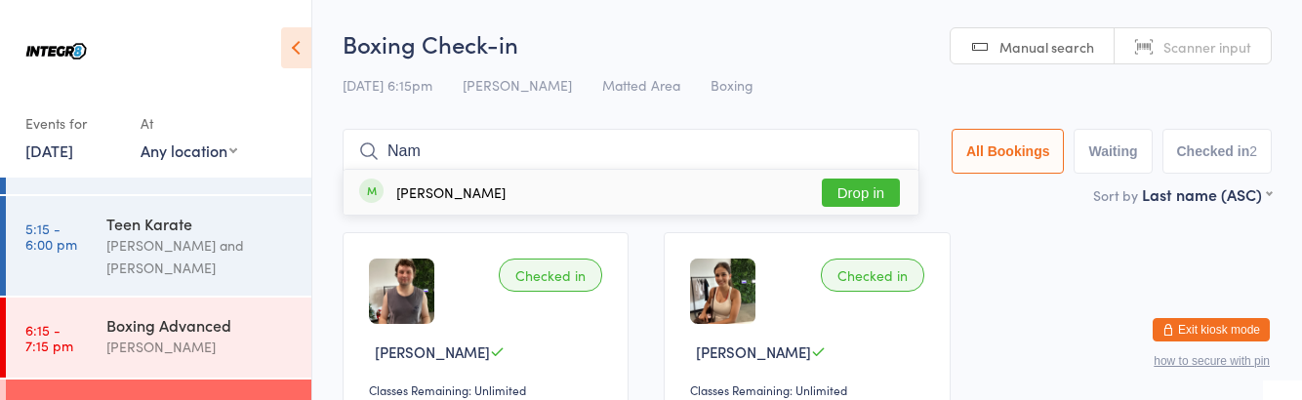
type input "Nam"
click at [871, 191] on button "Drop in" at bounding box center [861, 193] width 78 height 28
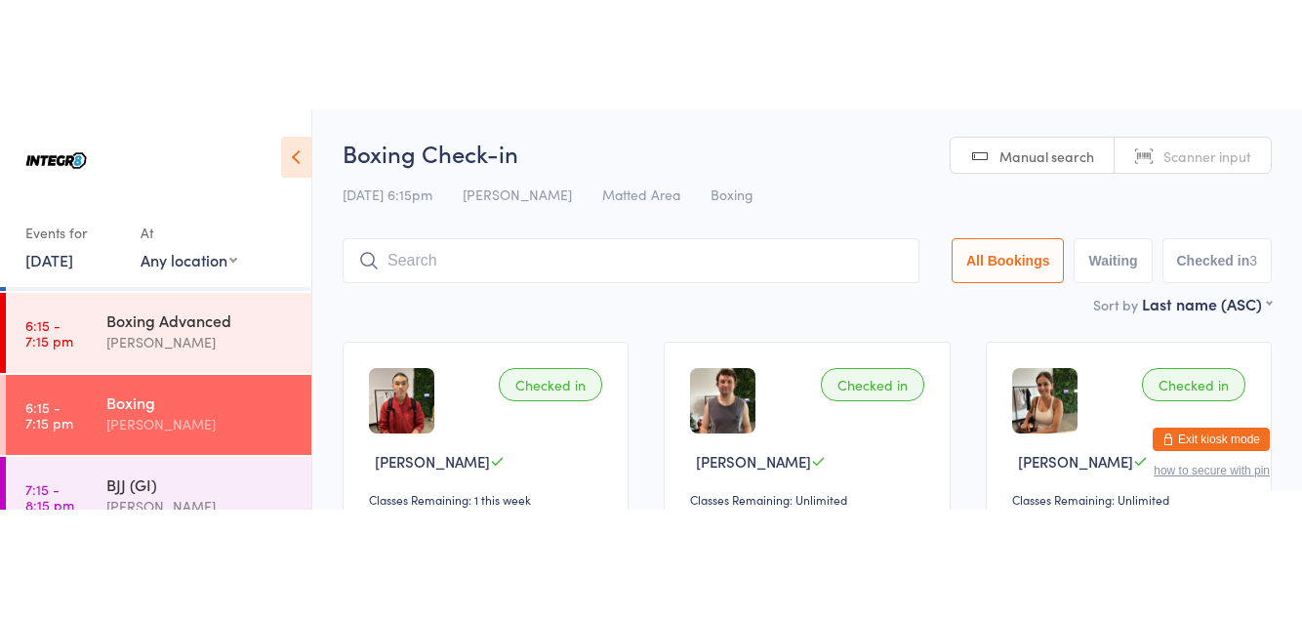
scroll to position [299, 0]
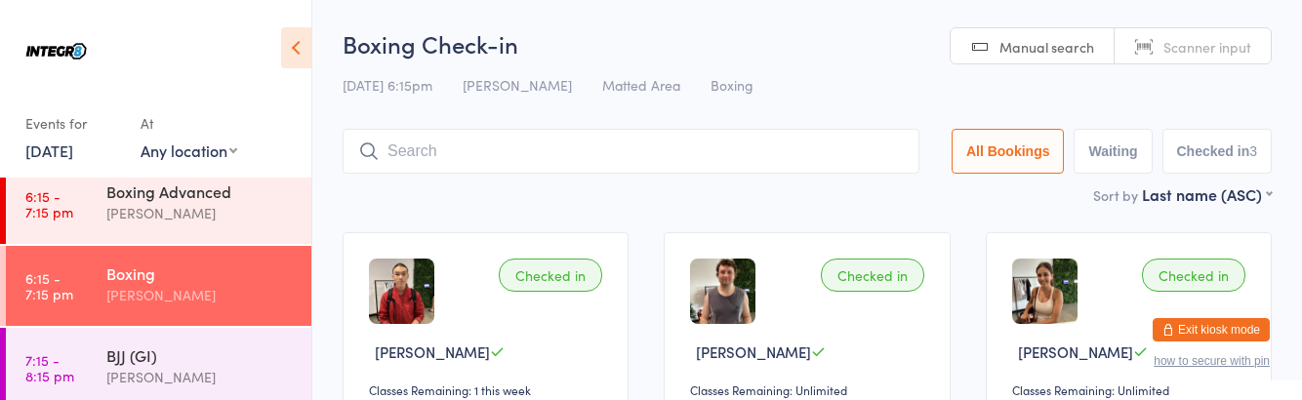
click at [208, 228] on div "Boxing Advanced [PERSON_NAME]" at bounding box center [208, 202] width 205 height 77
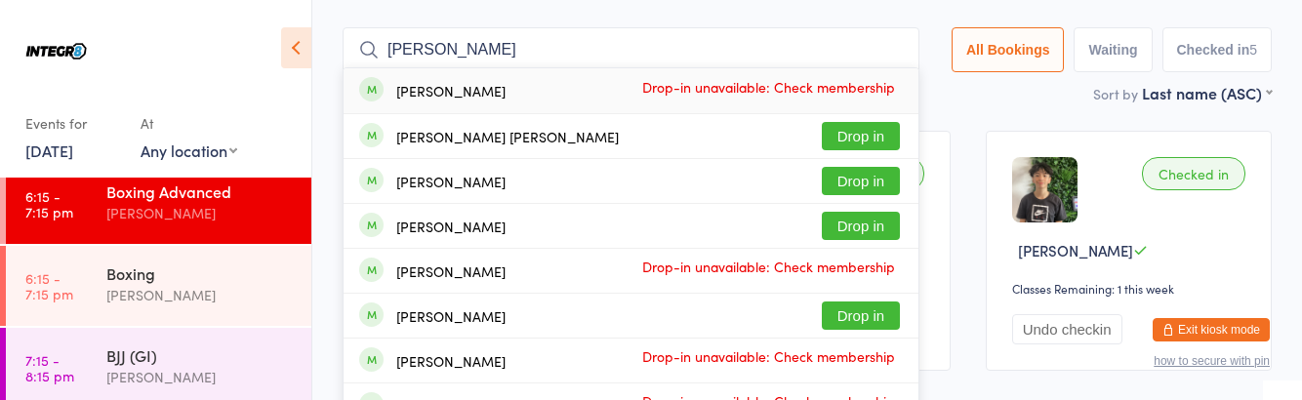
scroll to position [101, 0]
type input "[PERSON_NAME]"
click at [875, 178] on button "Drop in" at bounding box center [861, 182] width 78 height 28
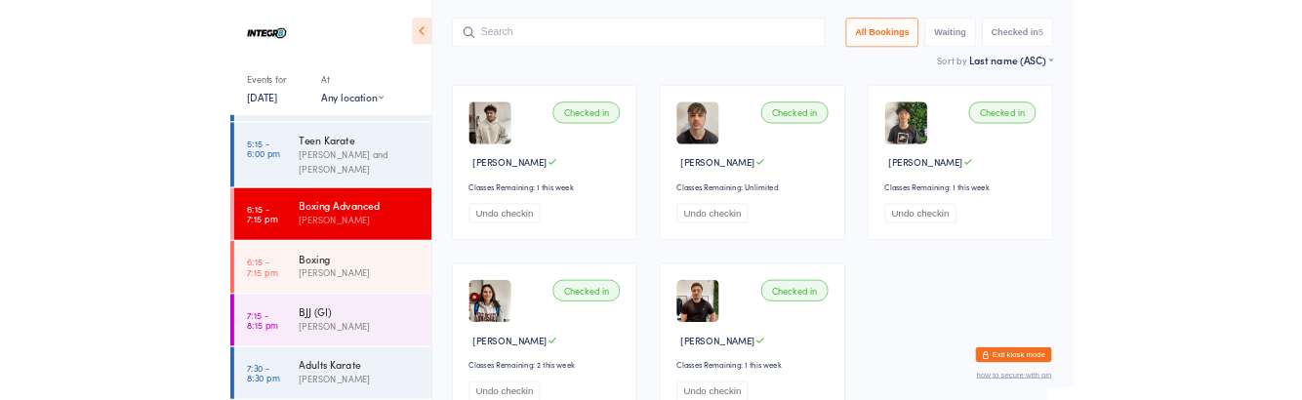
scroll to position [299, 0]
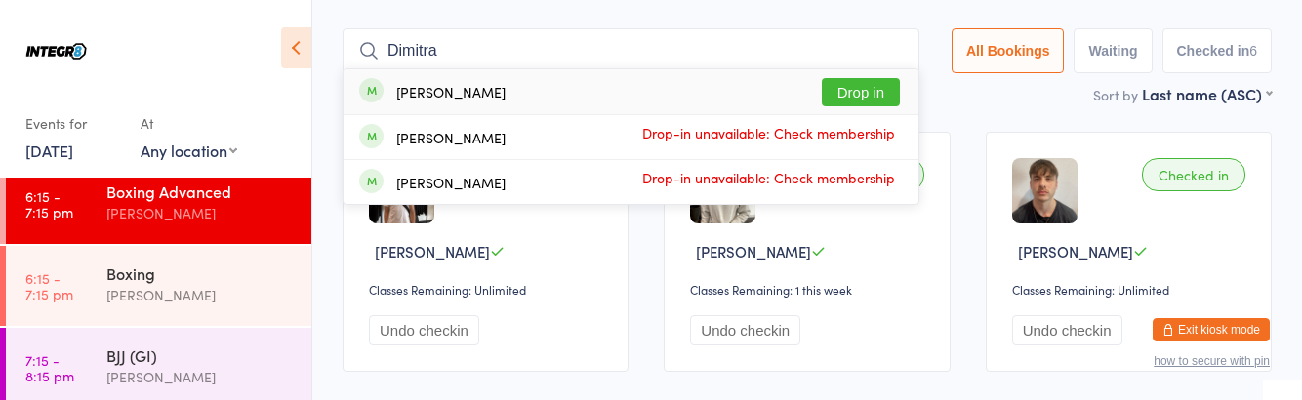
type input "Dimitra"
click at [881, 96] on button "Drop in" at bounding box center [861, 92] width 78 height 28
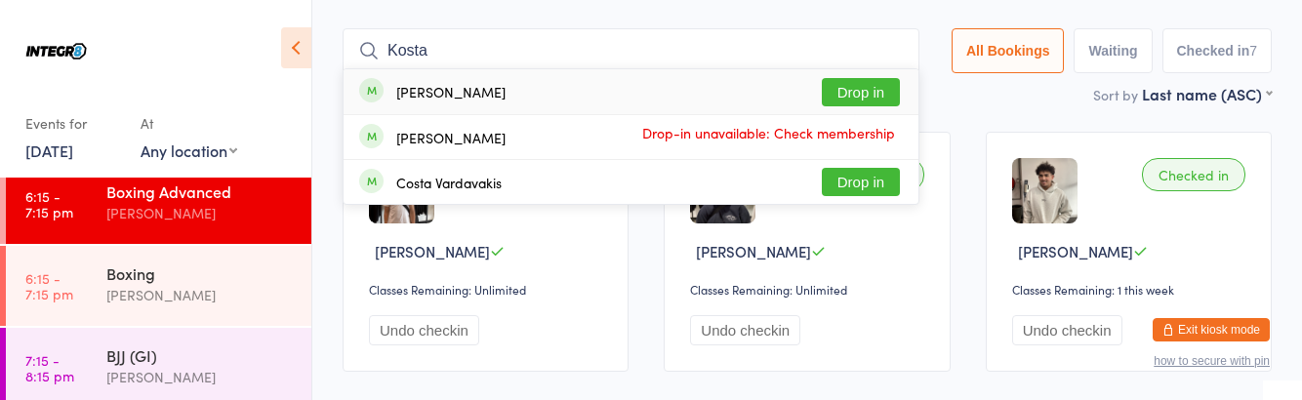
type input "Kosta"
click at [877, 96] on button "Drop in" at bounding box center [861, 92] width 78 height 28
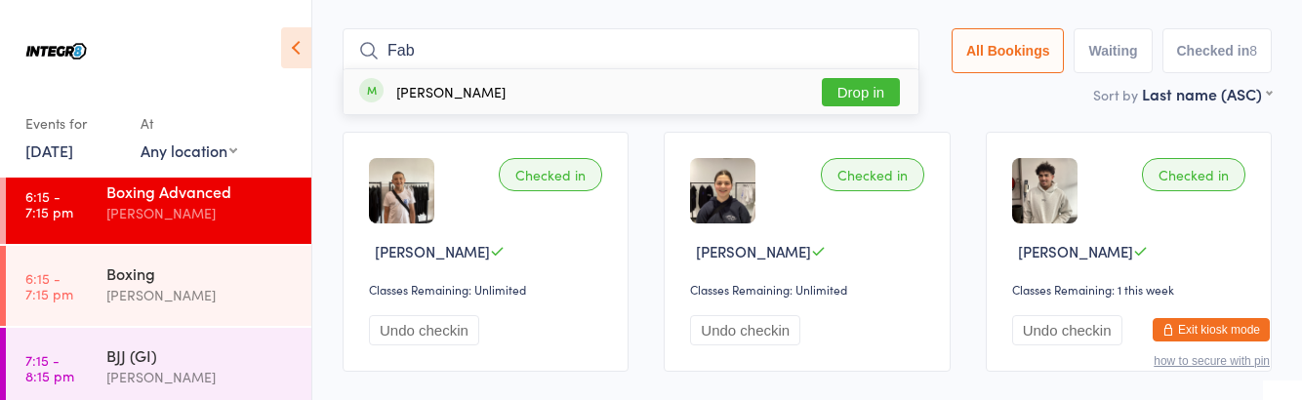
type input "Fab"
click at [486, 92] on div "[PERSON_NAME]" at bounding box center [450, 92] width 109 height 16
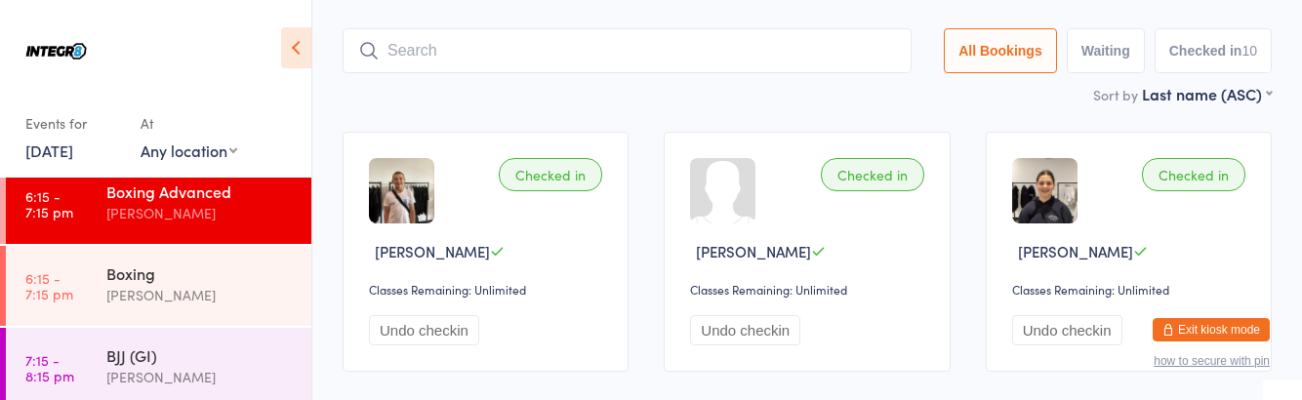
click at [64, 240] on link "6:15 - 7:15 pm Boxing Advanced [PERSON_NAME]" at bounding box center [159, 204] width 306 height 80
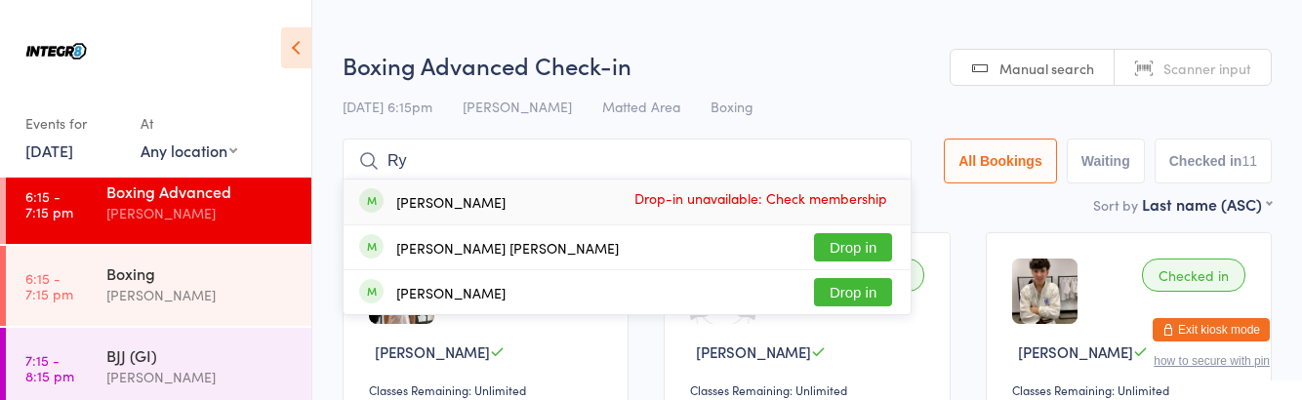
type input "Ry"
click at [876, 240] on button "Drop in" at bounding box center [853, 247] width 78 height 28
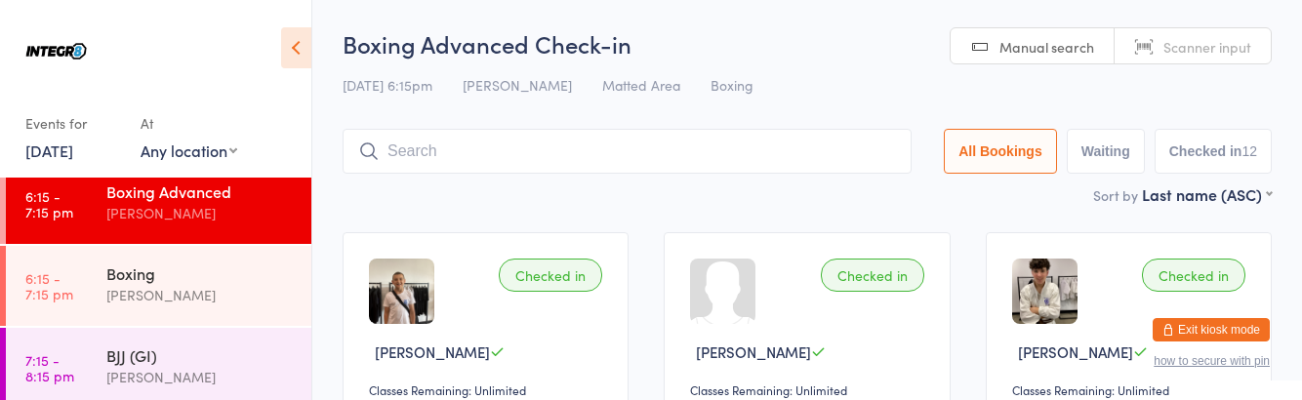
click at [167, 277] on div "Boxing" at bounding box center [200, 273] width 188 height 21
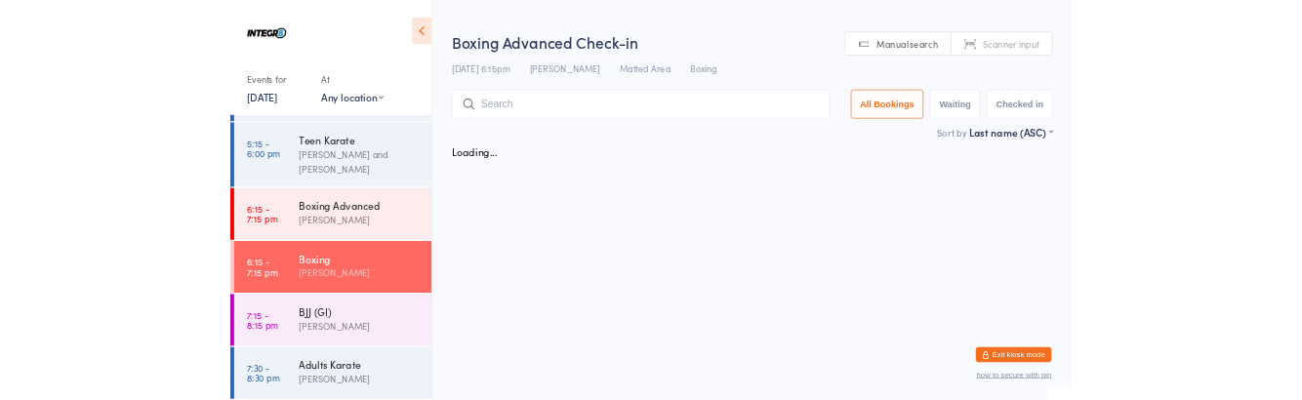
scroll to position [299, 0]
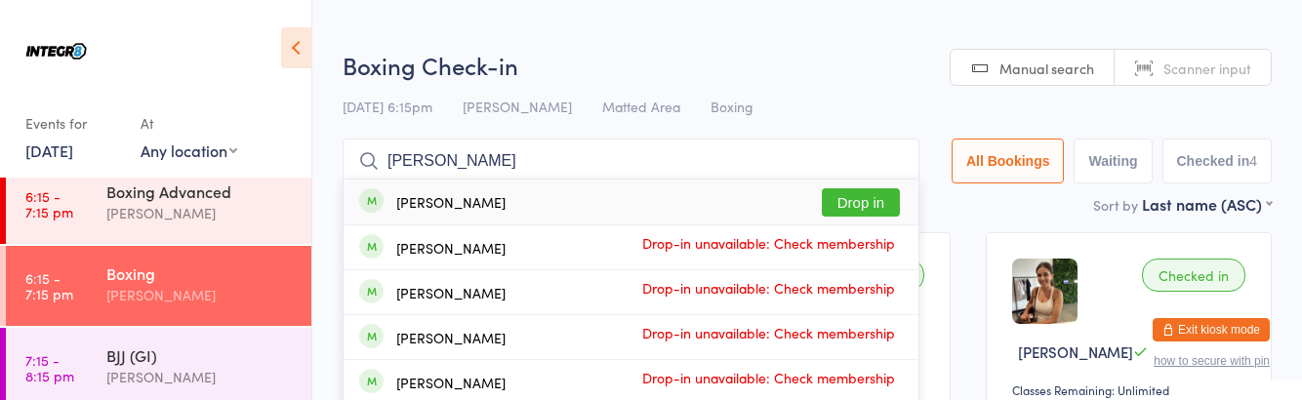
type input "[PERSON_NAME]"
click at [886, 203] on button "Drop in" at bounding box center [861, 202] width 78 height 28
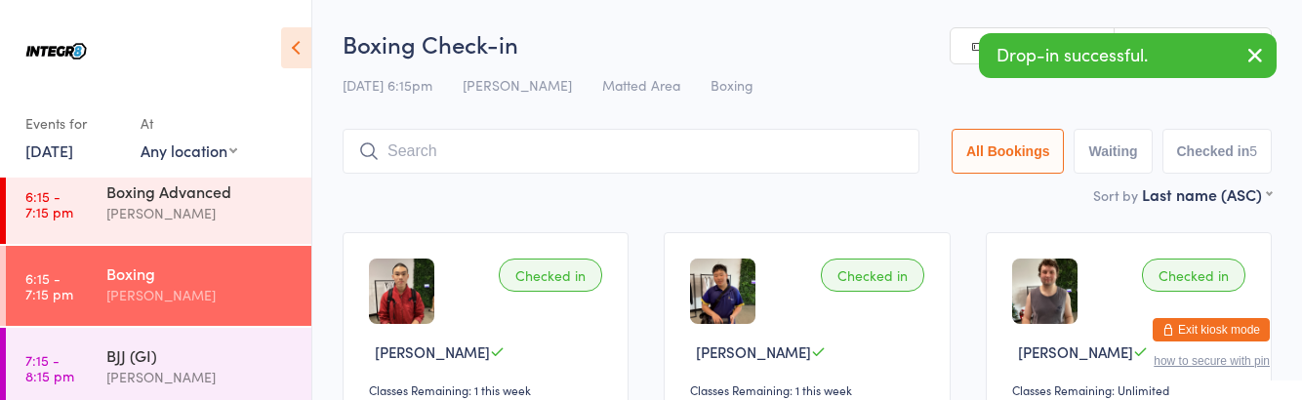
click at [539, 145] on input "search" at bounding box center [631, 151] width 577 height 45
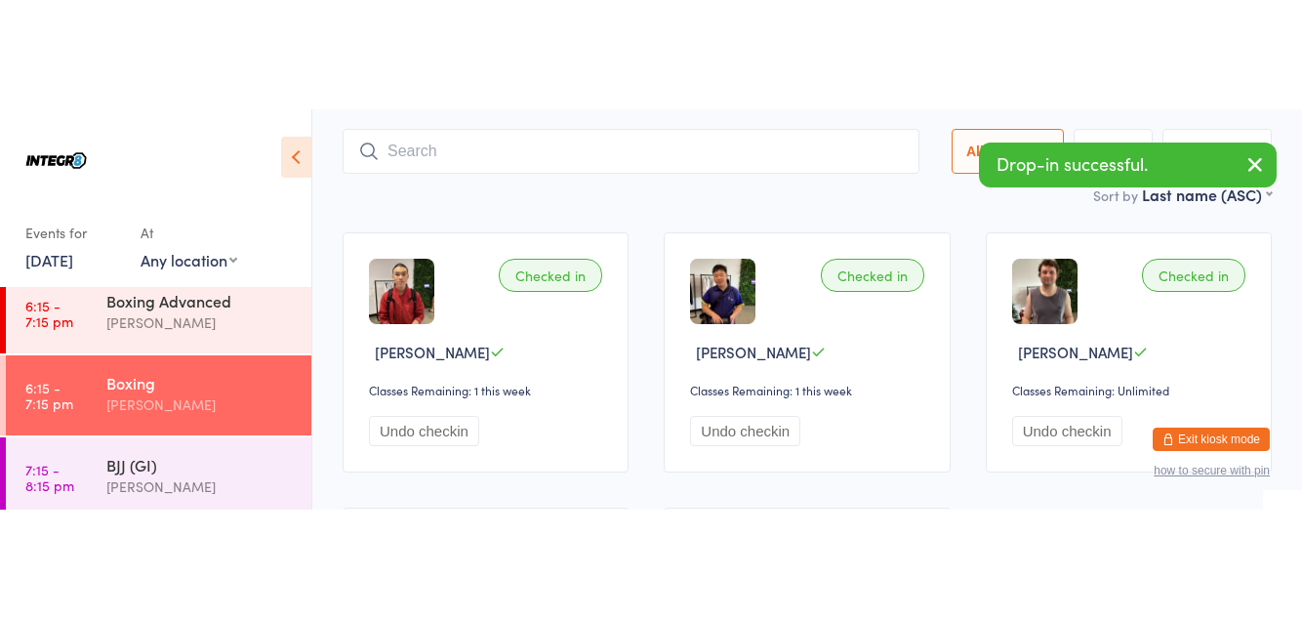
scroll to position [129, 0]
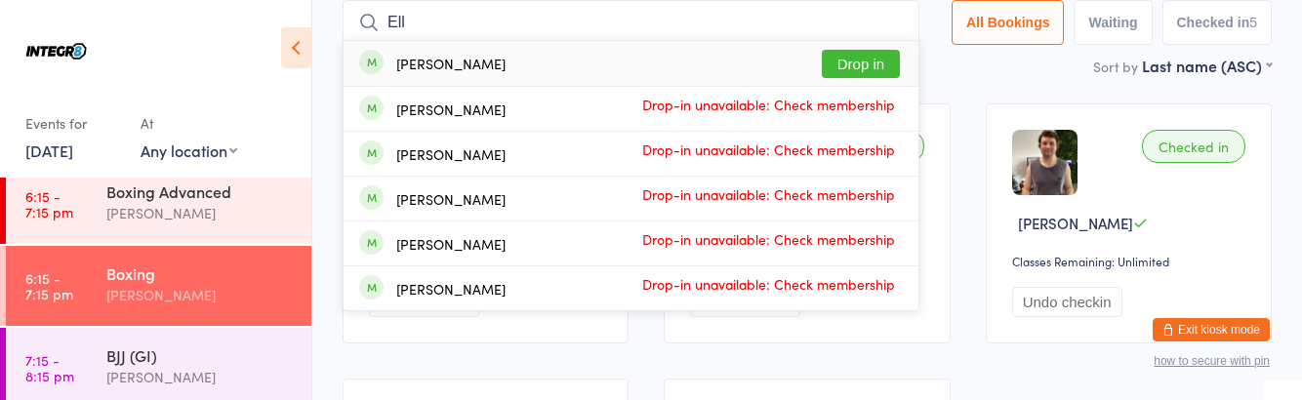
type input "Ell"
click at [859, 58] on button "Drop in" at bounding box center [861, 64] width 78 height 28
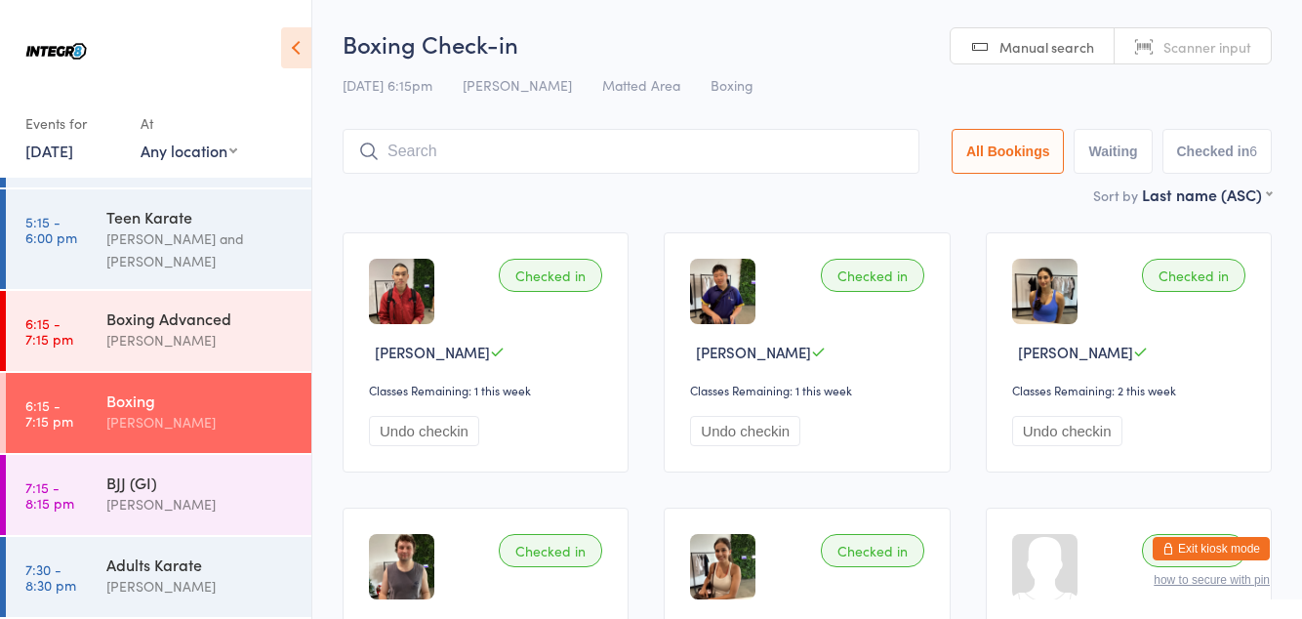
scroll to position [80, 0]
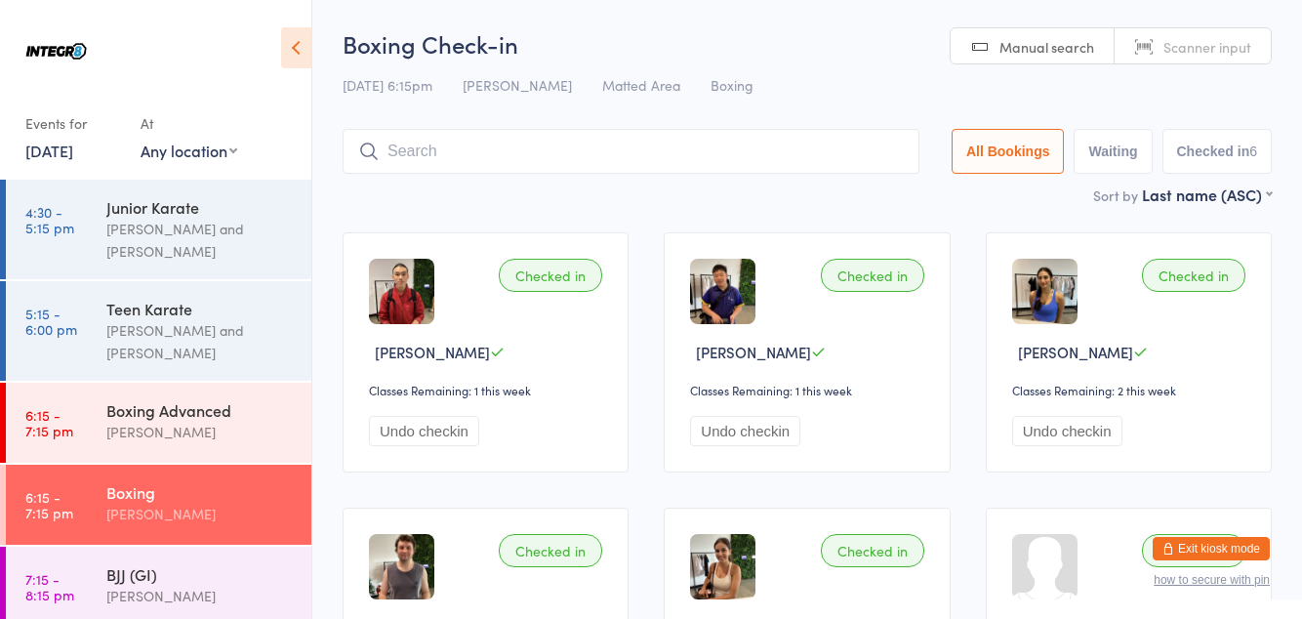
click at [796, 154] on input "search" at bounding box center [631, 151] width 577 height 45
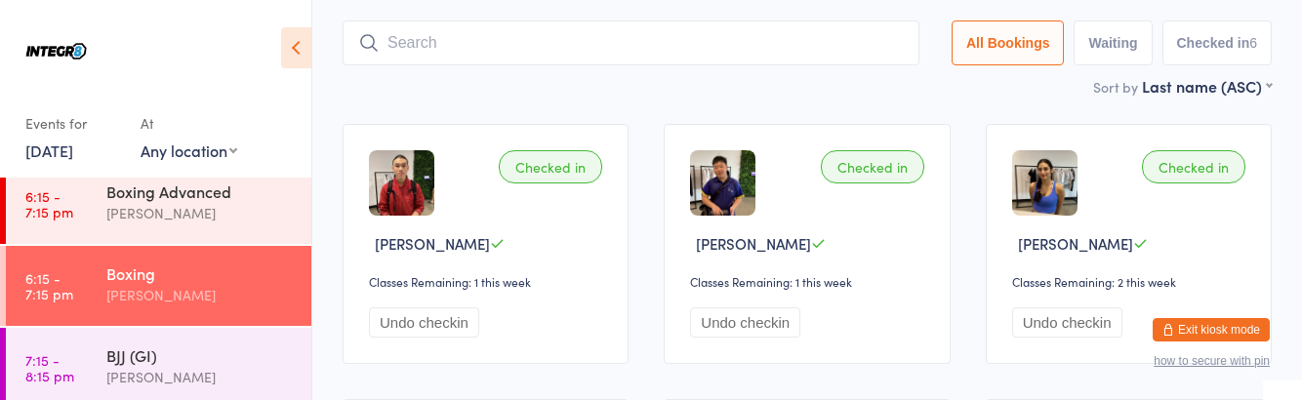
scroll to position [129, 0]
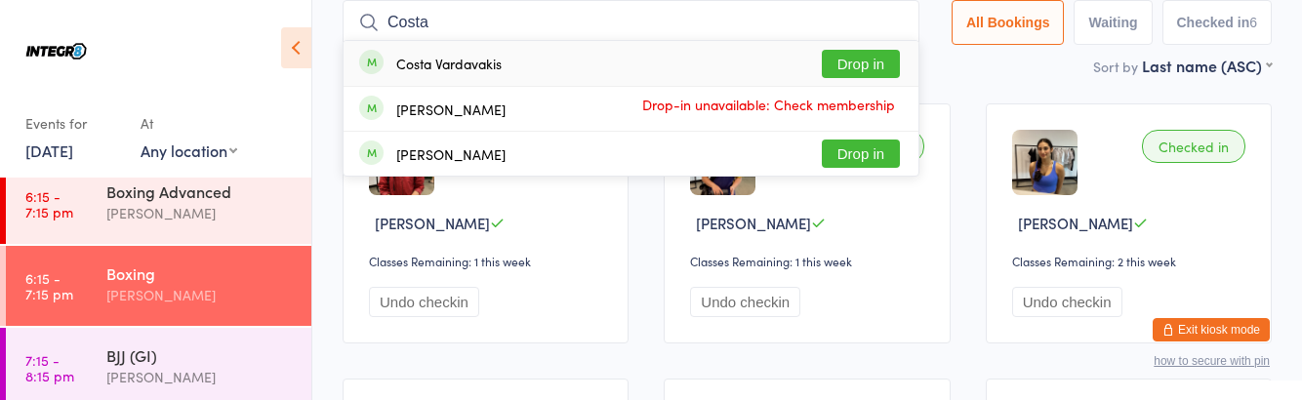
type input "Costa"
click at [879, 62] on button "Drop in" at bounding box center [861, 64] width 78 height 28
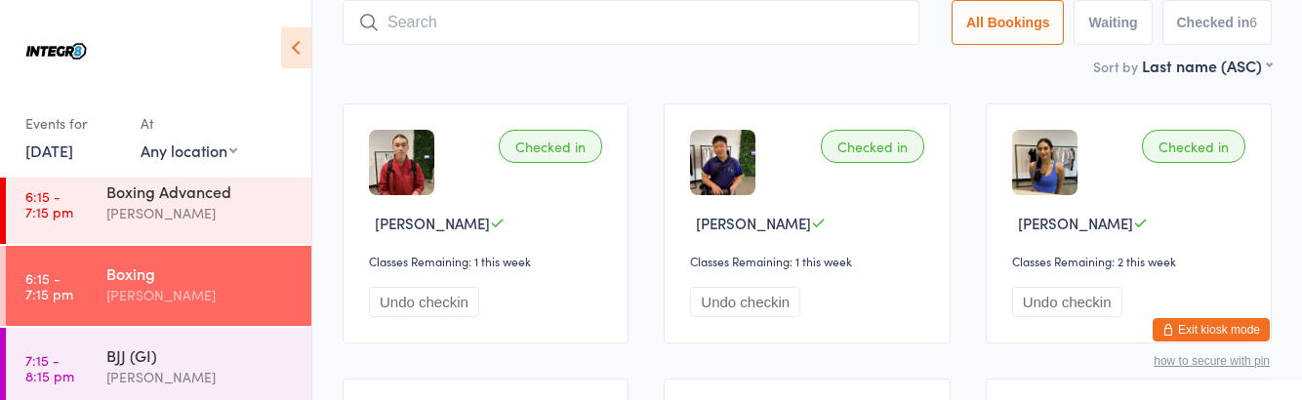
scroll to position [299, 0]
click at [214, 191] on div "Boxing Advanced" at bounding box center [200, 191] width 188 height 21
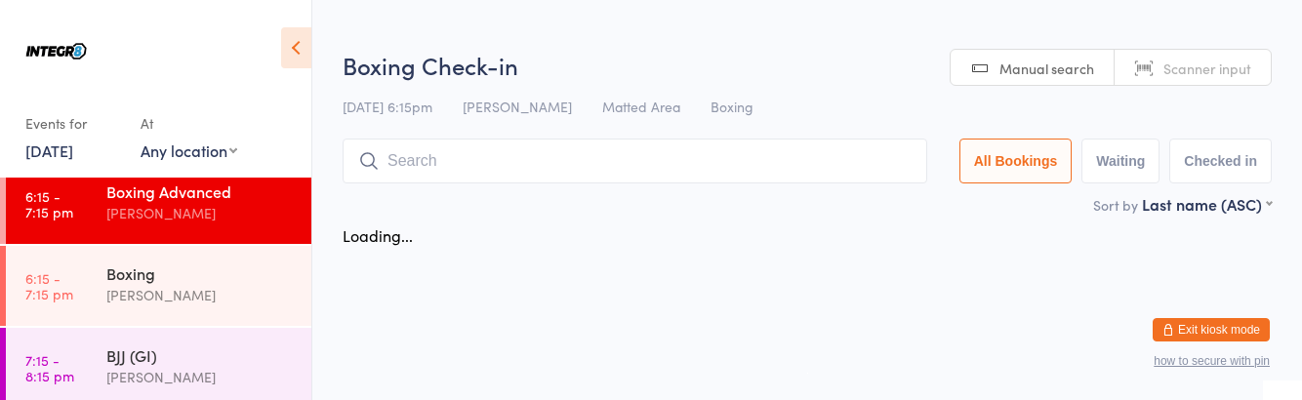
scroll to position [299, 0]
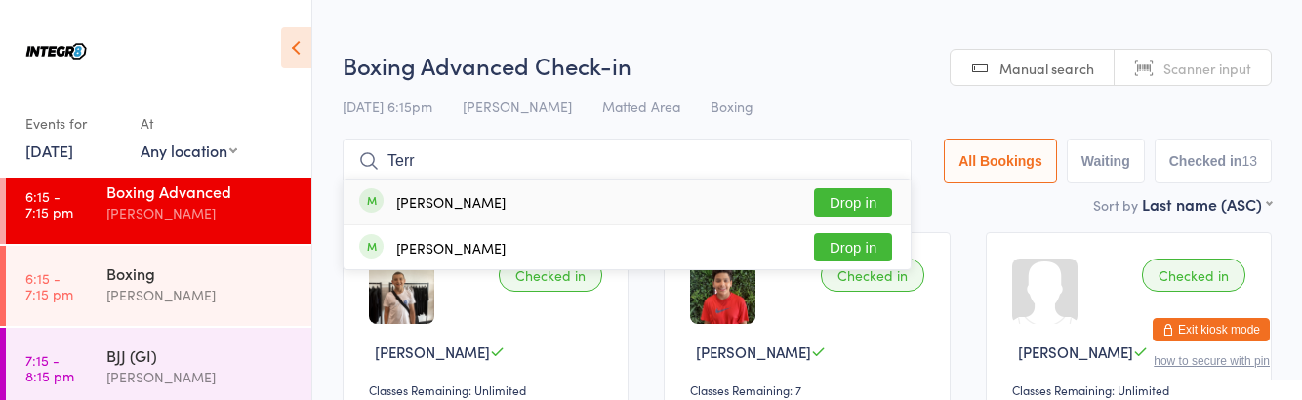
type input "Terr"
click at [466, 197] on div "[PERSON_NAME]" at bounding box center [450, 202] width 109 height 16
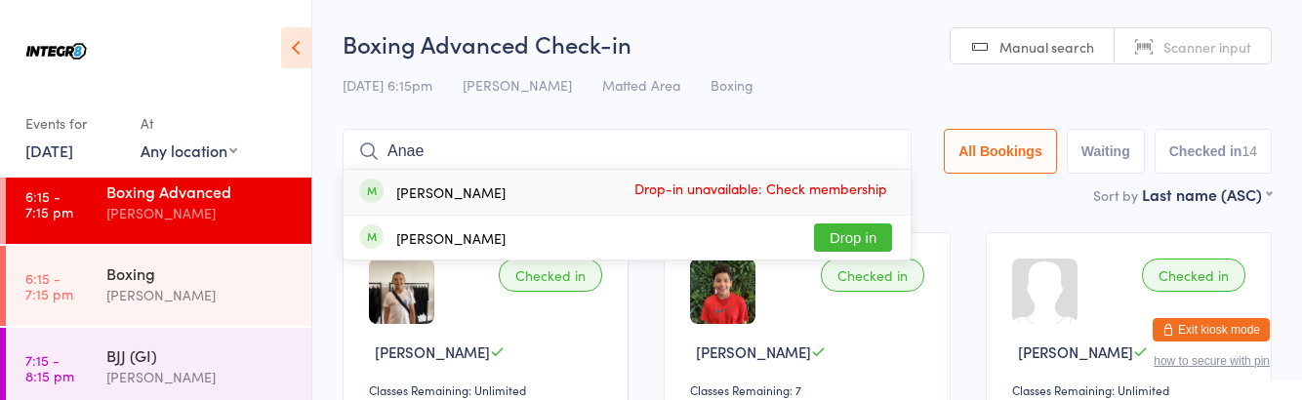
type input "Anae"
click at [873, 240] on button "Drop in" at bounding box center [853, 238] width 78 height 28
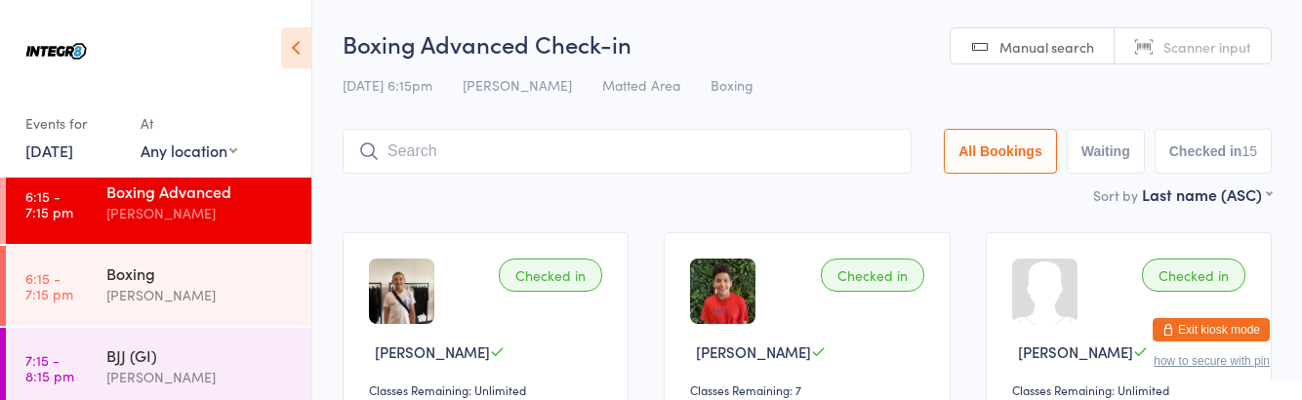
click at [109, 264] on div "Boxing" at bounding box center [200, 273] width 188 height 21
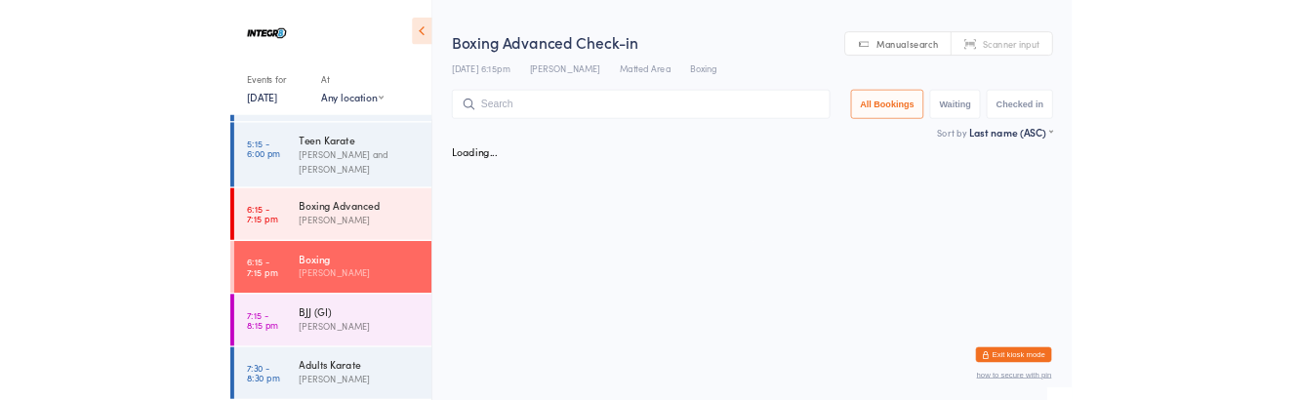
scroll to position [299, 0]
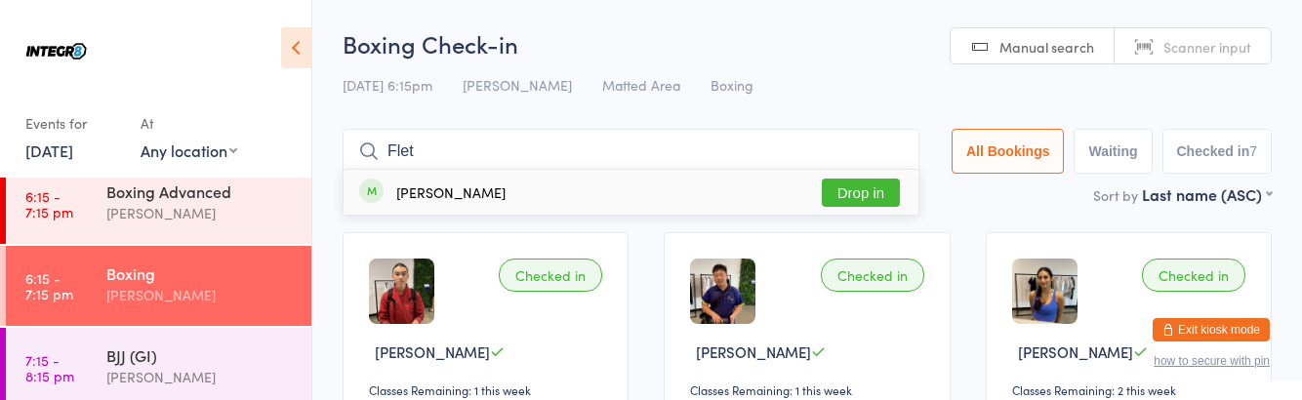
type input "Flet"
click at [856, 190] on button "Drop in" at bounding box center [861, 193] width 78 height 28
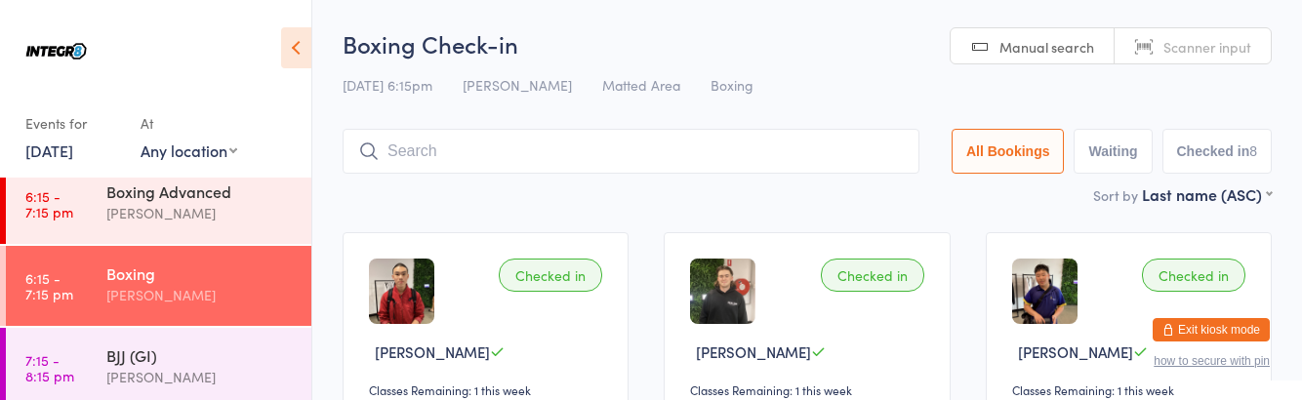
click at [127, 310] on div "Boxing [PERSON_NAME]" at bounding box center [208, 284] width 205 height 77
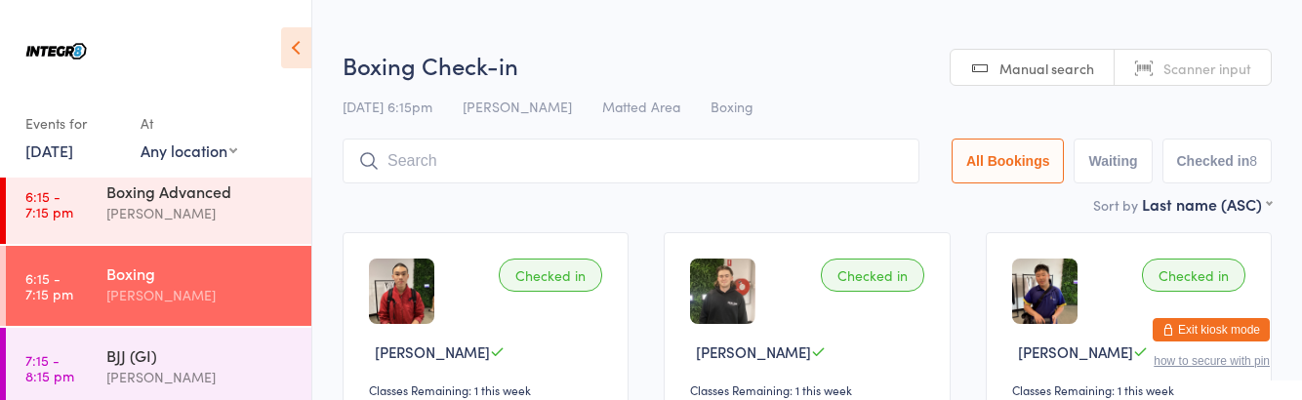
click at [107, 211] on div "[PERSON_NAME]" at bounding box center [200, 213] width 188 height 22
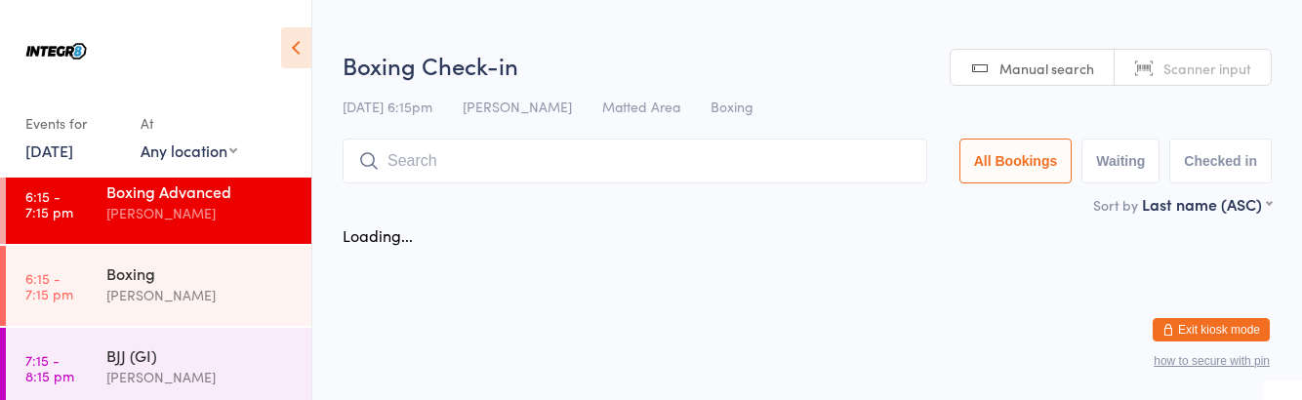
scroll to position [299, 0]
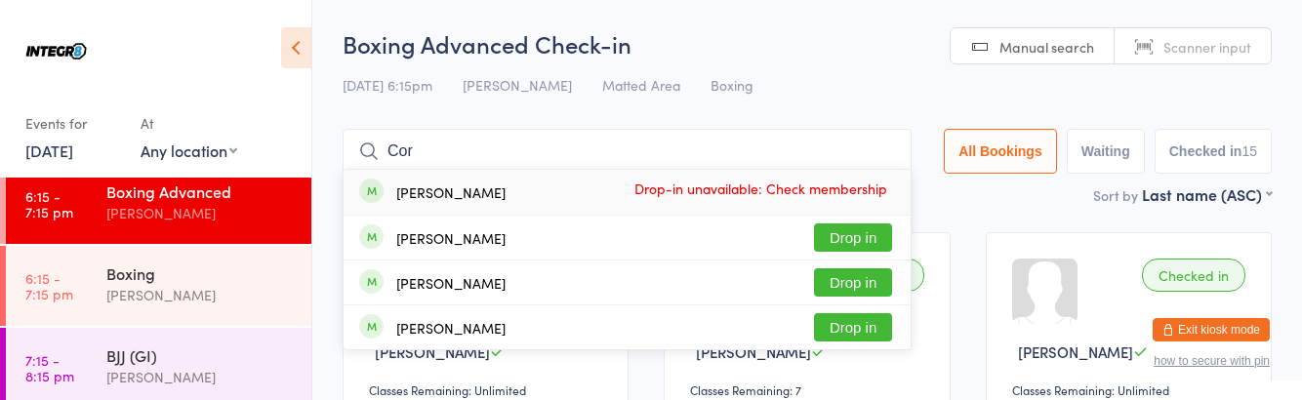
type input "Cor"
click at [888, 236] on button "Drop in" at bounding box center [853, 238] width 78 height 28
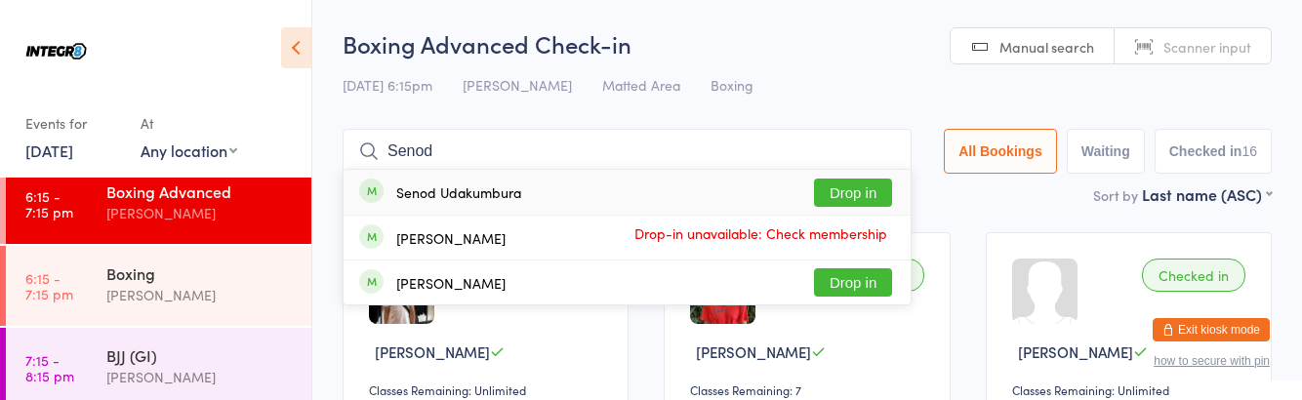
type input "Senod"
click at [876, 196] on button "Drop in" at bounding box center [853, 193] width 78 height 28
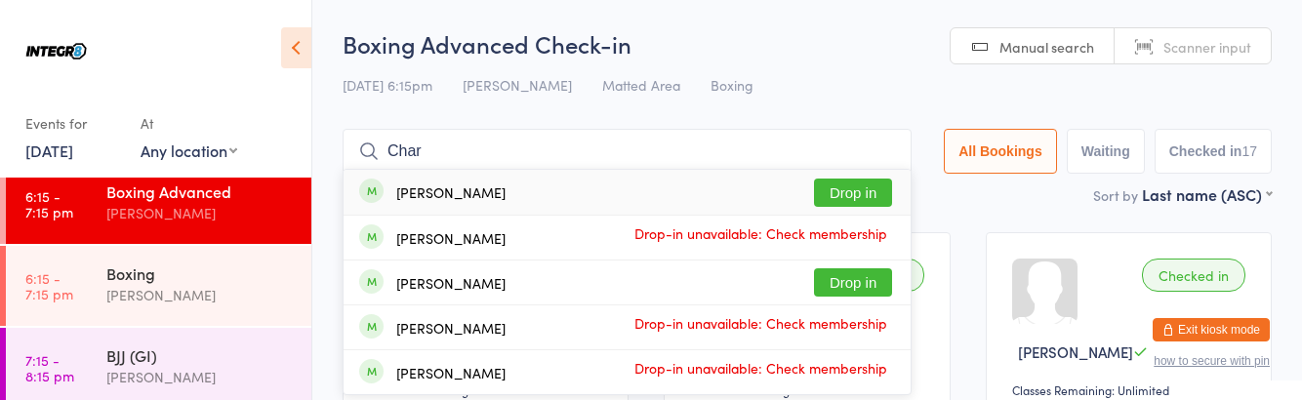
type input "Char"
click at [855, 185] on button "Drop in" at bounding box center [853, 193] width 78 height 28
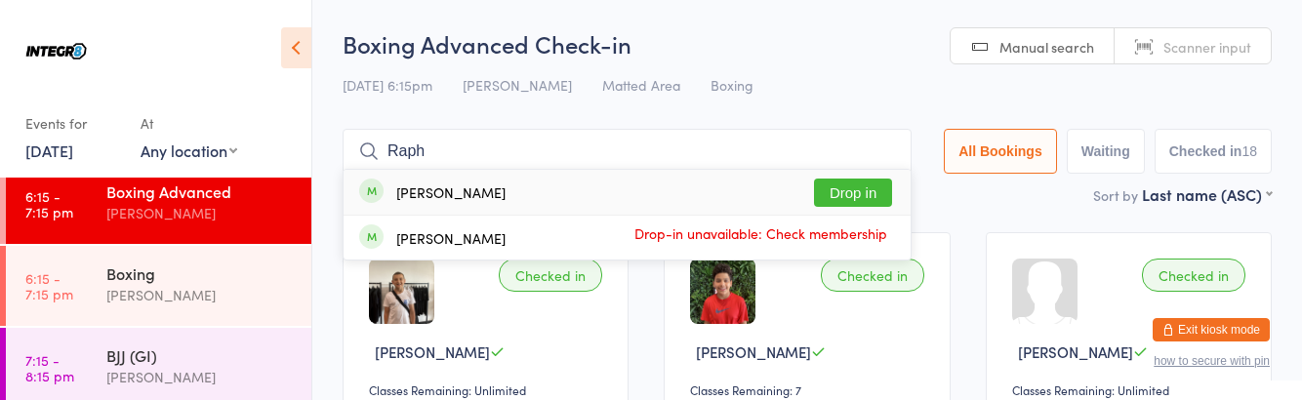
type input "Raph"
click at [865, 187] on button "Drop in" at bounding box center [853, 193] width 78 height 28
